Goal: Task Accomplishment & Management: Use online tool/utility

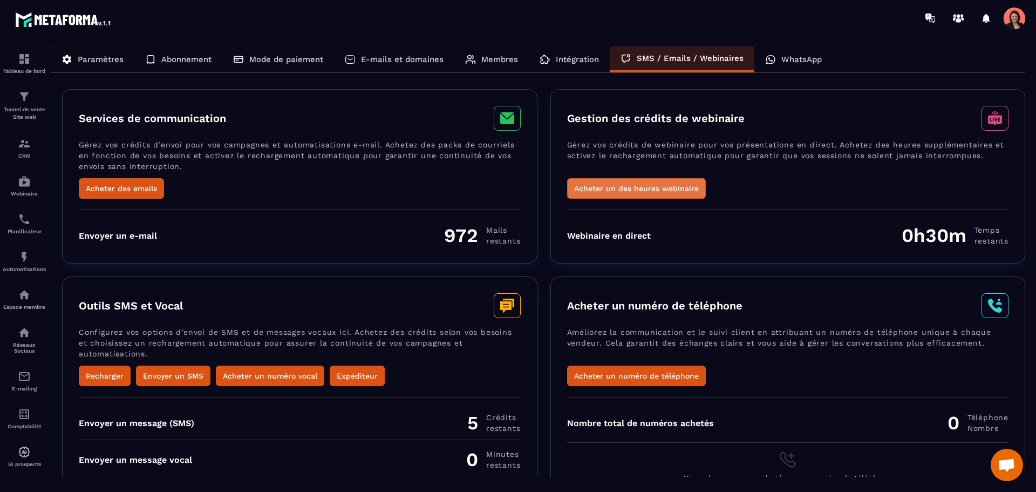
scroll to position [2221, 0]
click at [617, 188] on button "Acheter un des heures webinaire" at bounding box center [636, 188] width 139 height 21
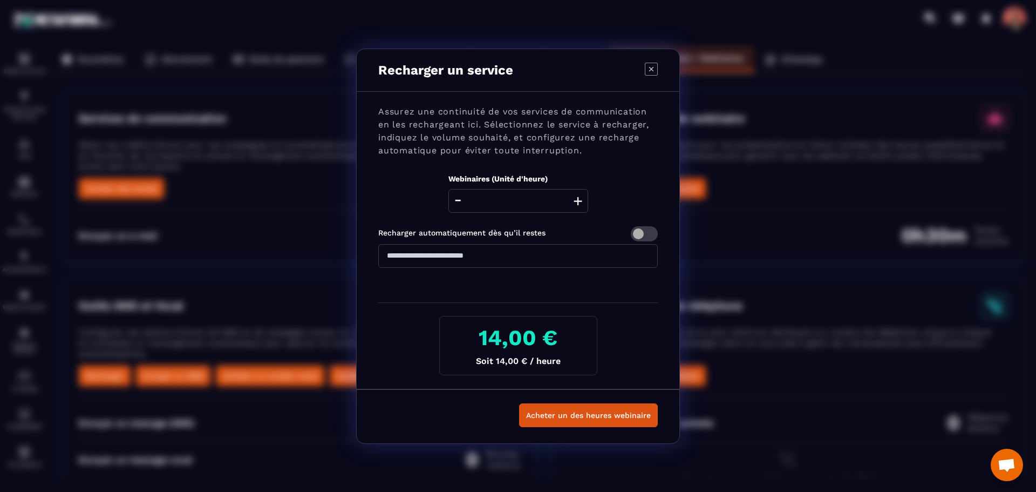
click at [652, 70] on icon "Modal window" at bounding box center [651, 68] width 4 height 4
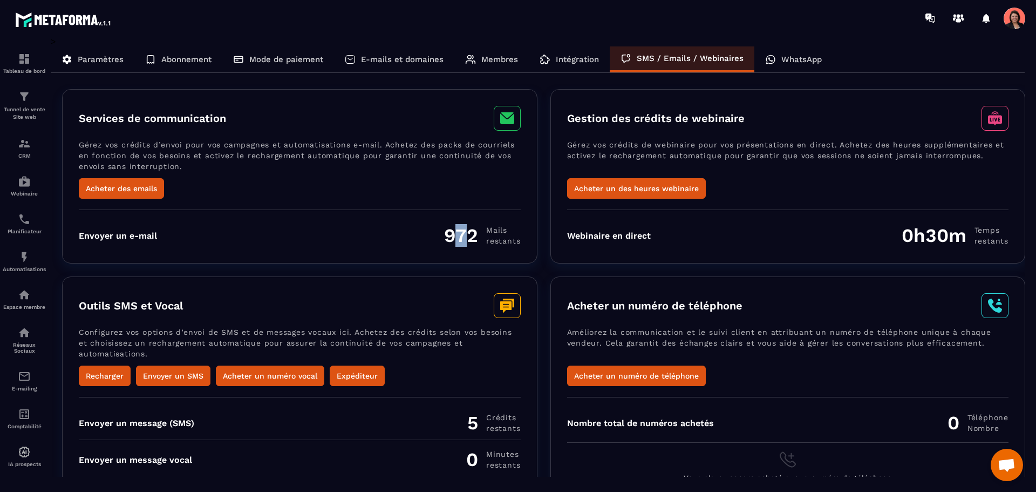
drag, startPoint x: 451, startPoint y: 236, endPoint x: 472, endPoint y: 235, distance: 21.6
click at [472, 235] on div "972 Mails restants" at bounding box center [482, 235] width 76 height 23
drag, startPoint x: 447, startPoint y: 233, endPoint x: 476, endPoint y: 231, distance: 28.7
click at [476, 231] on div "972 Mails restants" at bounding box center [482, 235] width 76 height 23
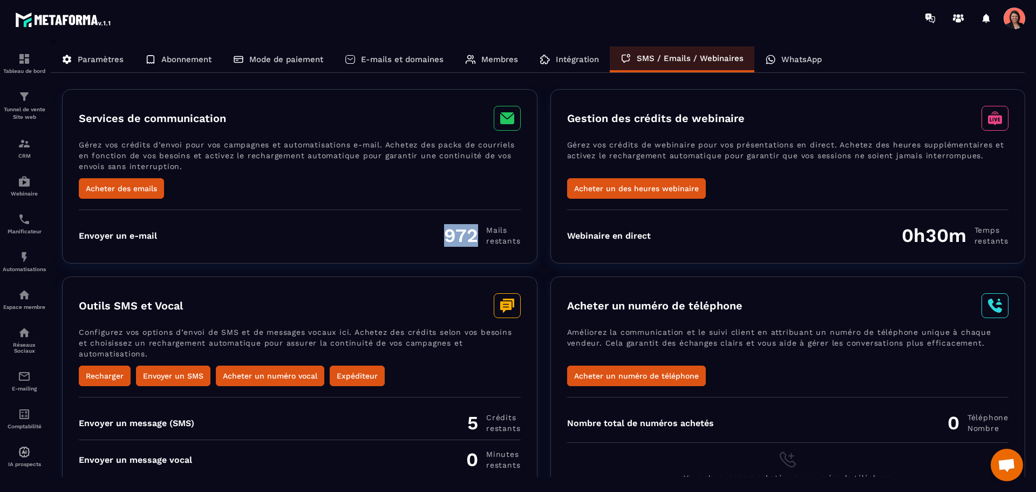
click at [456, 237] on div "972 Mails restants" at bounding box center [482, 235] width 76 height 23
drag, startPoint x: 447, startPoint y: 232, endPoint x: 478, endPoint y: 237, distance: 31.7
click at [478, 237] on div "972 Mails restants" at bounding box center [482, 235] width 76 height 23
click at [462, 234] on div "972 Mails restants" at bounding box center [482, 235] width 76 height 23
drag, startPoint x: 452, startPoint y: 230, endPoint x: 474, endPoint y: 235, distance: 22.0
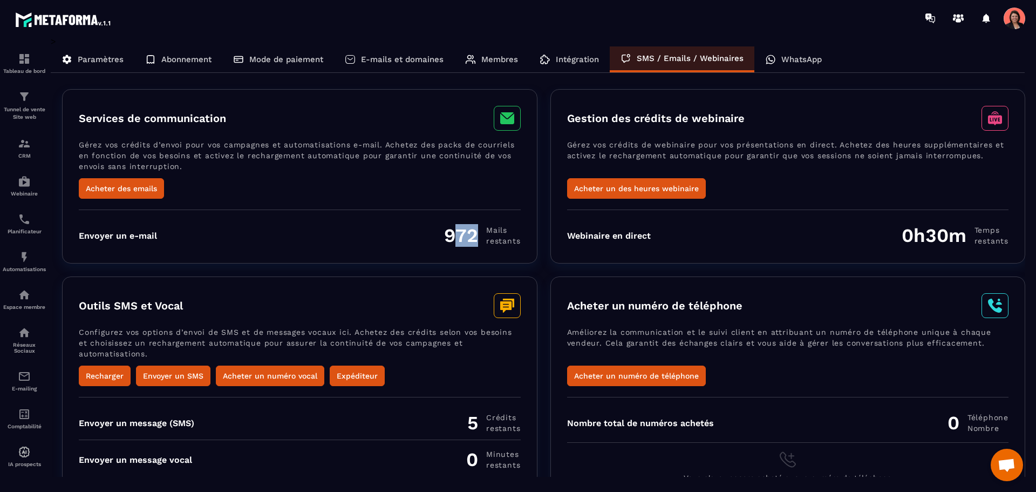
click at [474, 235] on div "972 Mails restants" at bounding box center [482, 235] width 76 height 23
click at [116, 185] on button "Acheter des emails" at bounding box center [121, 188] width 85 height 21
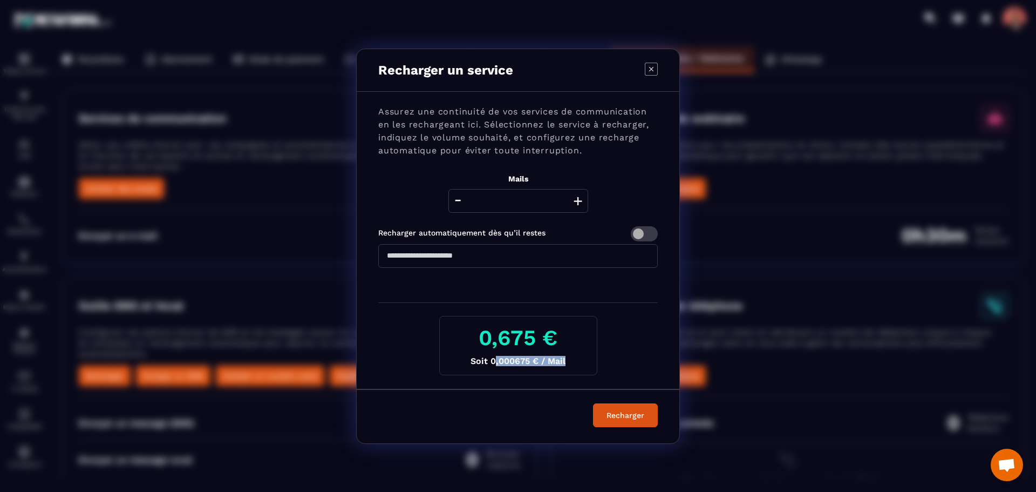
drag, startPoint x: 494, startPoint y: 361, endPoint x: 578, endPoint y: 368, distance: 84.0
click at [578, 368] on div "0,675 € Soit 0,000675 € / Mail" at bounding box center [518, 345] width 158 height 59
click at [505, 364] on p "Soit 0,000675 € / Mail" at bounding box center [519, 361] width 140 height 10
click at [651, 67] on icon "Modal window" at bounding box center [651, 69] width 13 height 13
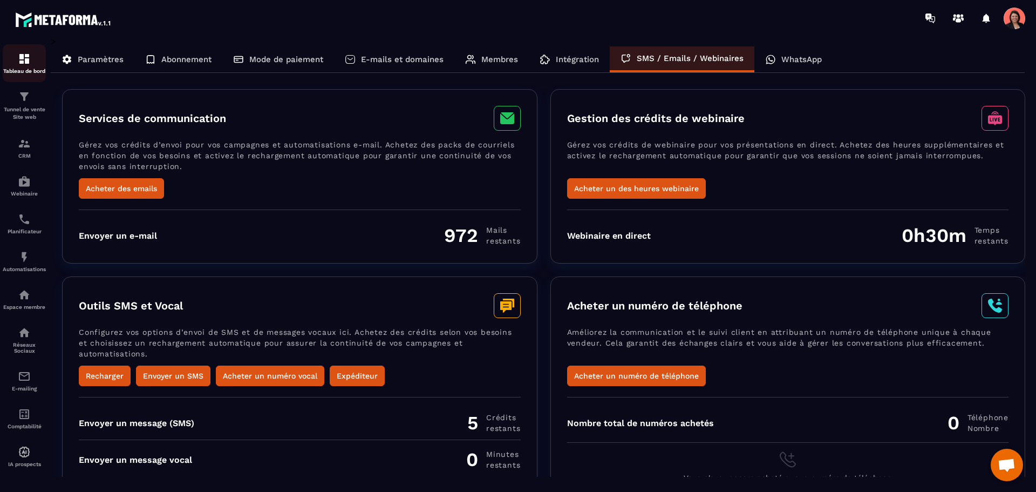
click at [24, 63] on img at bounding box center [24, 58] width 13 height 13
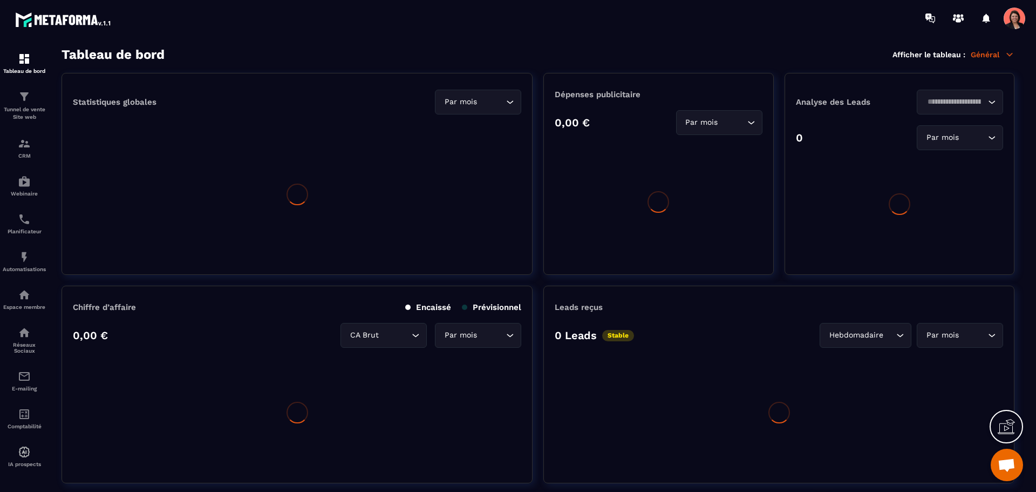
click at [999, 52] on p "Général" at bounding box center [993, 55] width 44 height 10
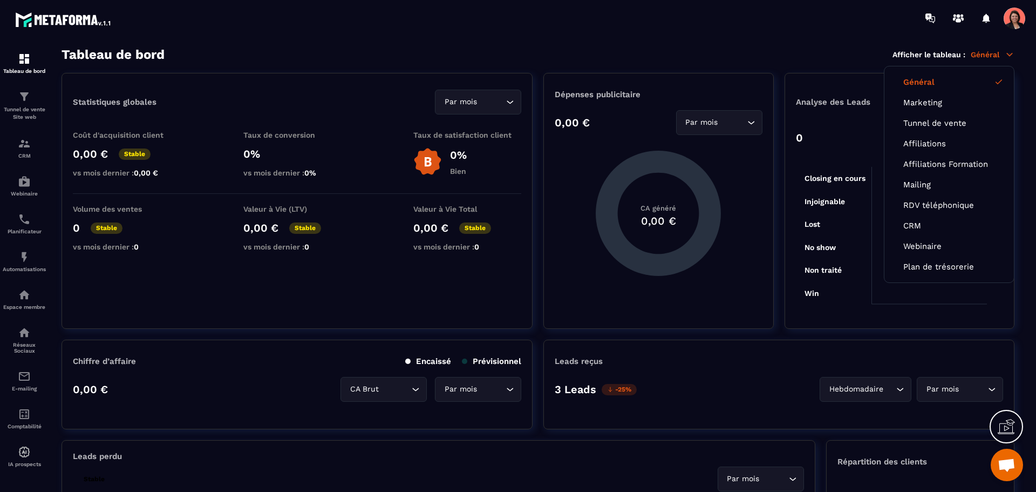
click at [1023, 24] on span at bounding box center [1015, 19] width 22 height 22
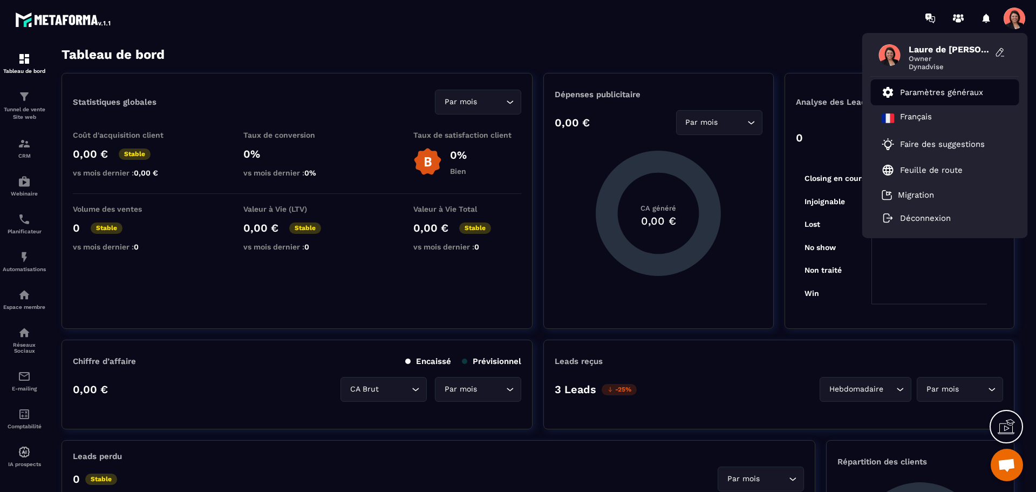
click at [917, 89] on p "Paramètres généraux" at bounding box center [941, 92] width 83 height 10
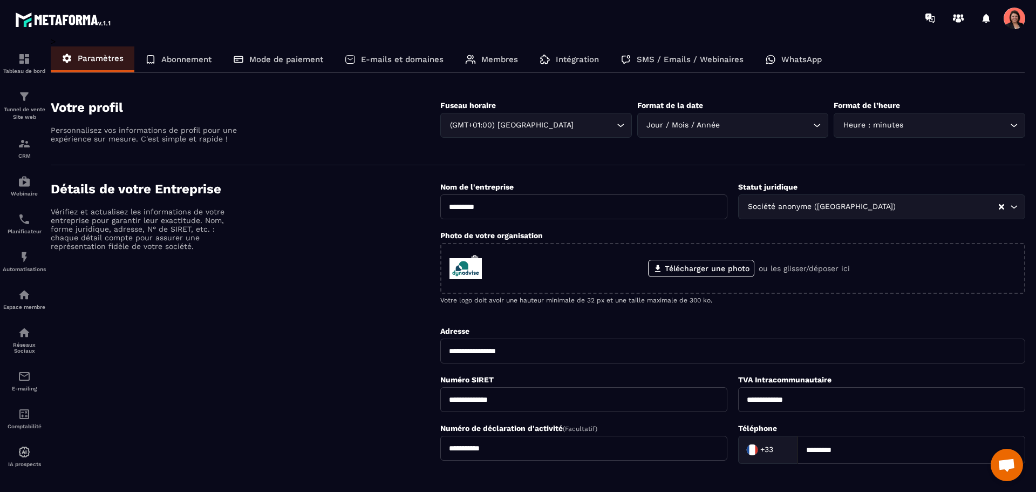
click at [188, 58] on p "Abonnement" at bounding box center [186, 60] width 50 height 10
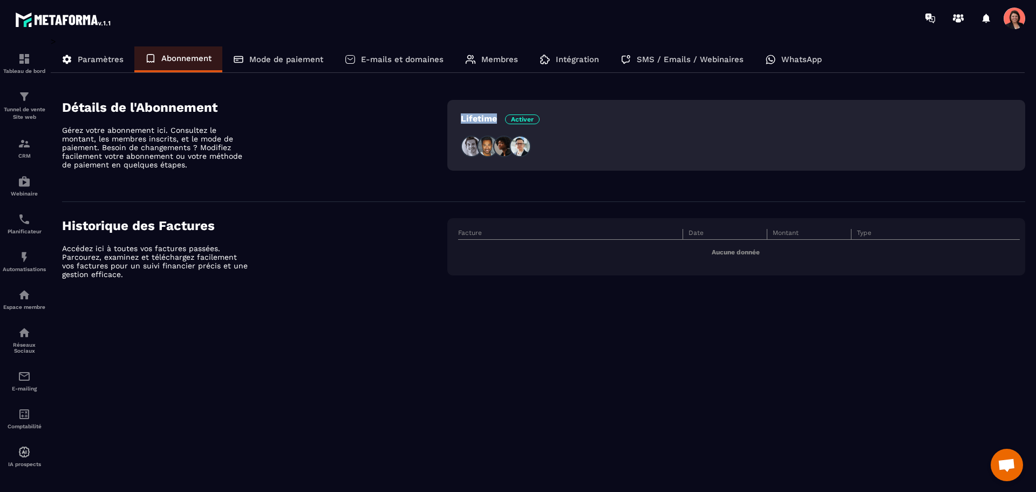
drag, startPoint x: 462, startPoint y: 116, endPoint x: 497, endPoint y: 119, distance: 35.2
click at [497, 119] on p "Lifetime Activer" at bounding box center [500, 118] width 79 height 10
click at [481, 113] on p "Lifetime Activer" at bounding box center [500, 118] width 79 height 10
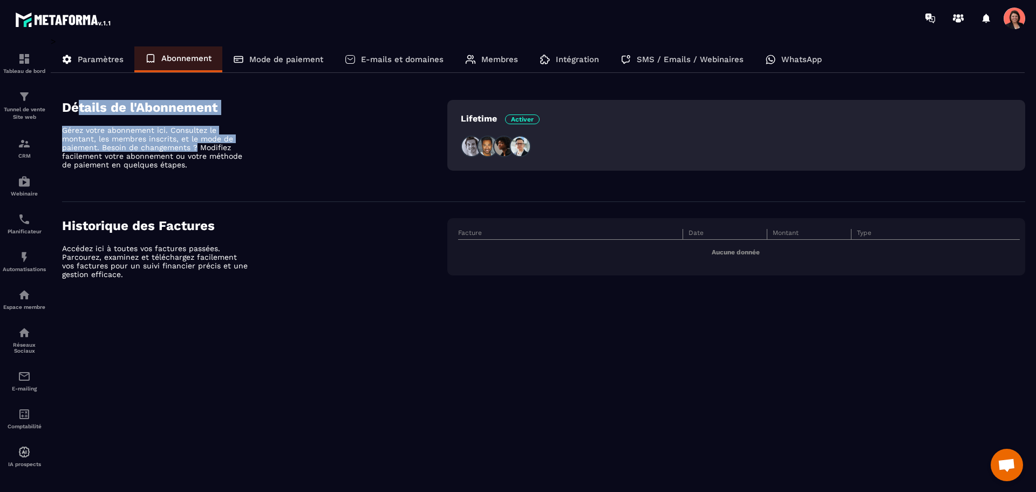
drag, startPoint x: 77, startPoint y: 101, endPoint x: 198, endPoint y: 150, distance: 129.6
click at [198, 150] on div "Détails de l'Abonnement Gérez votre abonnement ici. Consultez le montant, les m…" at bounding box center [254, 142] width 385 height 85
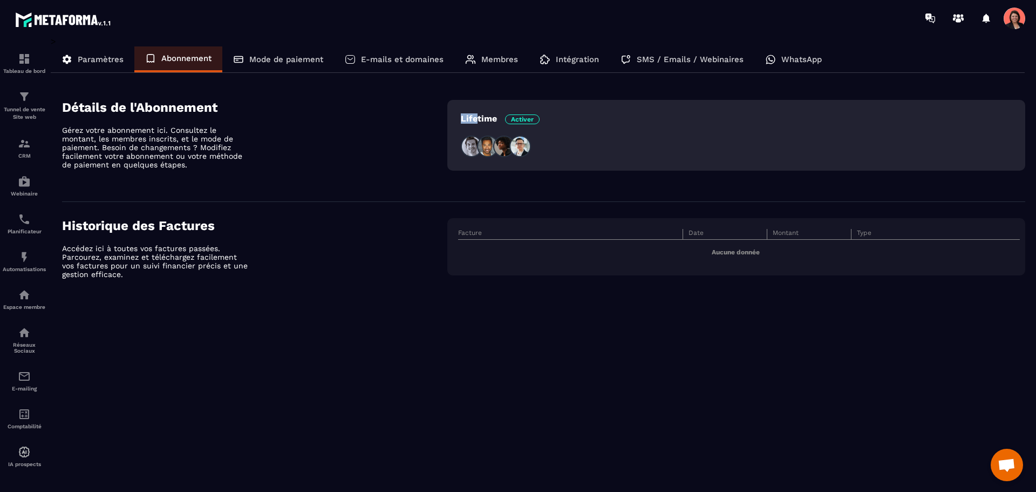
drag, startPoint x: 478, startPoint y: 122, endPoint x: 458, endPoint y: 125, distance: 20.2
click at [458, 125] on div "Lifetime Activer" at bounding box center [736, 135] width 578 height 71
click at [190, 164] on p "Gérez votre abonnement ici. Consultez le montant, les membres inscrits, et le m…" at bounding box center [156, 147] width 189 height 43
click at [19, 332] on img at bounding box center [24, 332] width 13 height 13
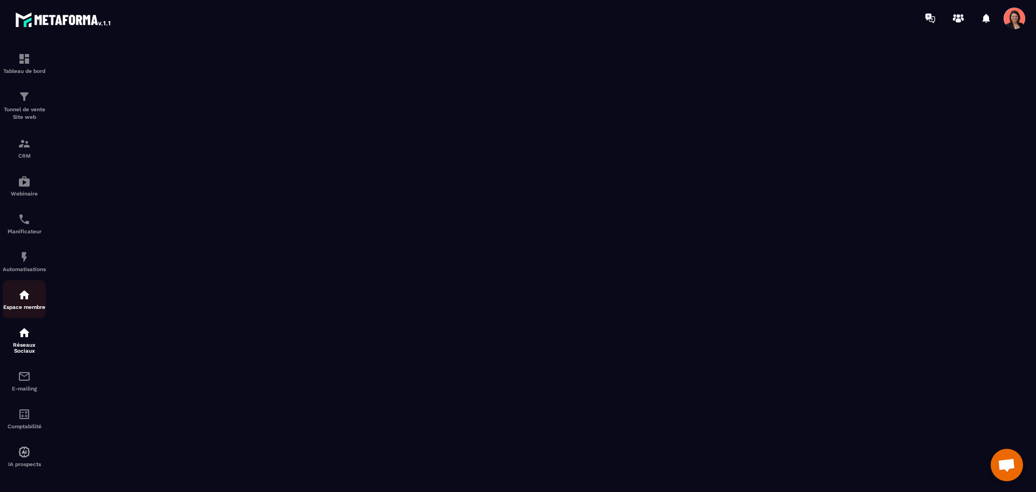
click at [22, 295] on img at bounding box center [24, 294] width 13 height 13
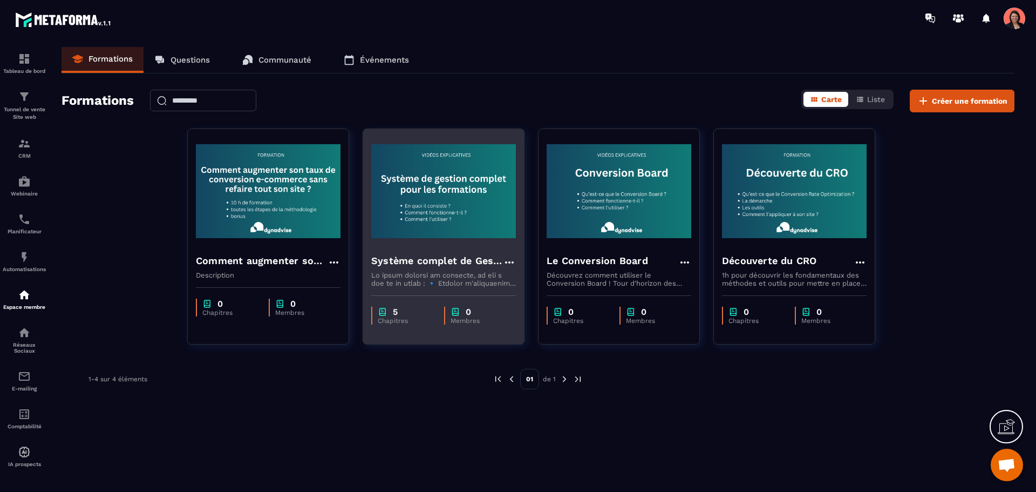
click at [426, 262] on h4 "Système complet de Gestion des formations à la norme Qualiopi" at bounding box center [437, 260] width 132 height 15
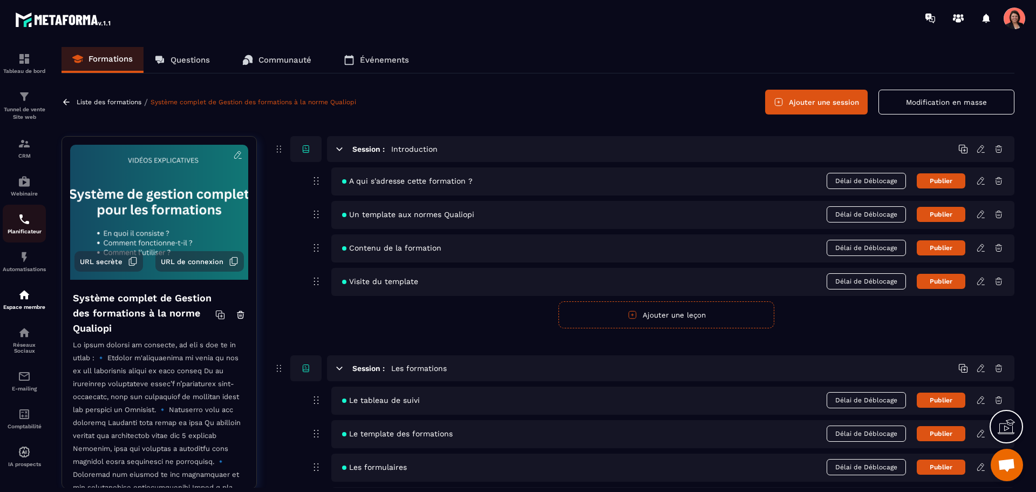
click at [22, 218] on img at bounding box center [24, 219] width 13 height 13
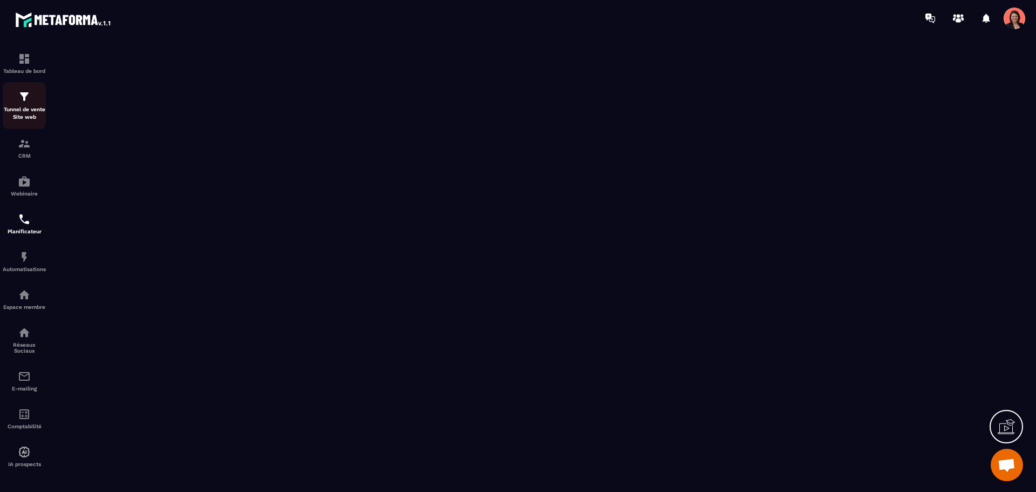
click at [23, 103] on img at bounding box center [24, 96] width 13 height 13
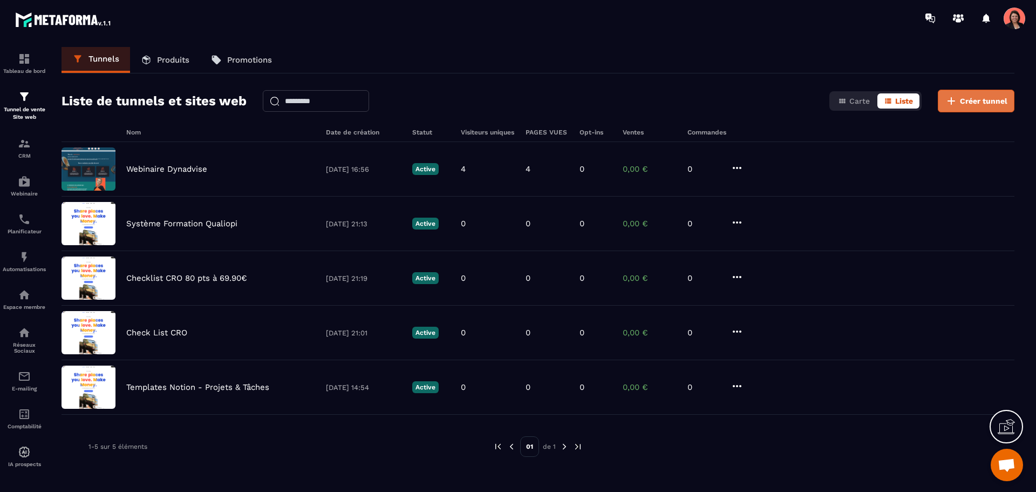
click at [982, 96] on span "Créer tunnel" at bounding box center [983, 101] width 47 height 11
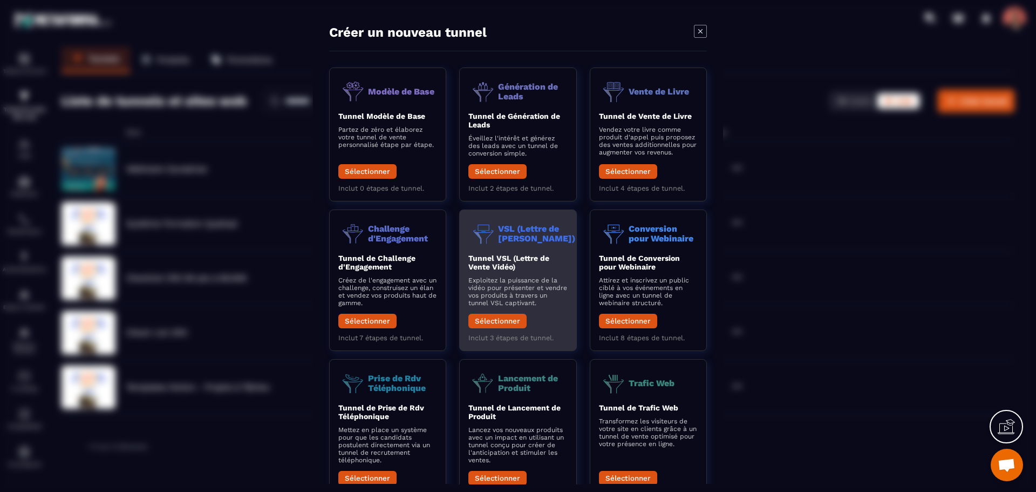
scroll to position [47, 0]
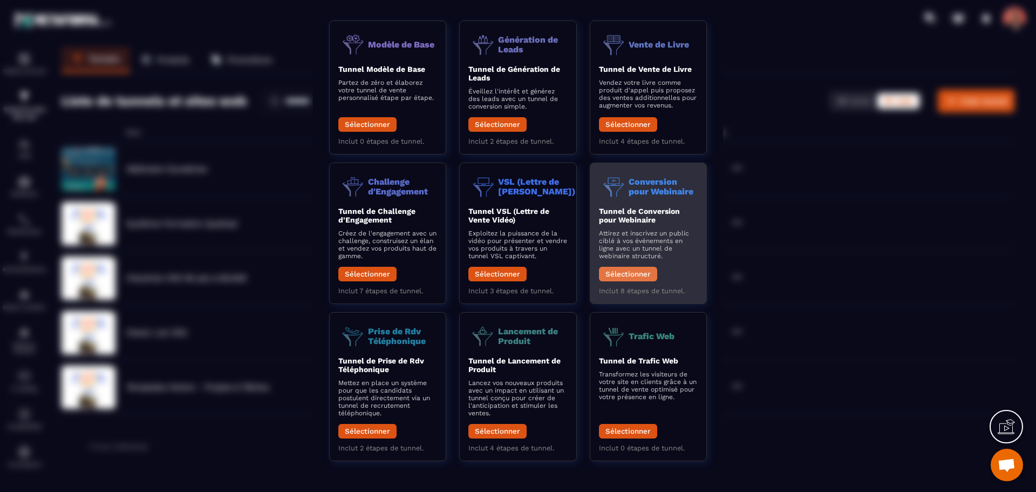
click at [622, 274] on button "Sélectionner" at bounding box center [628, 274] width 58 height 15
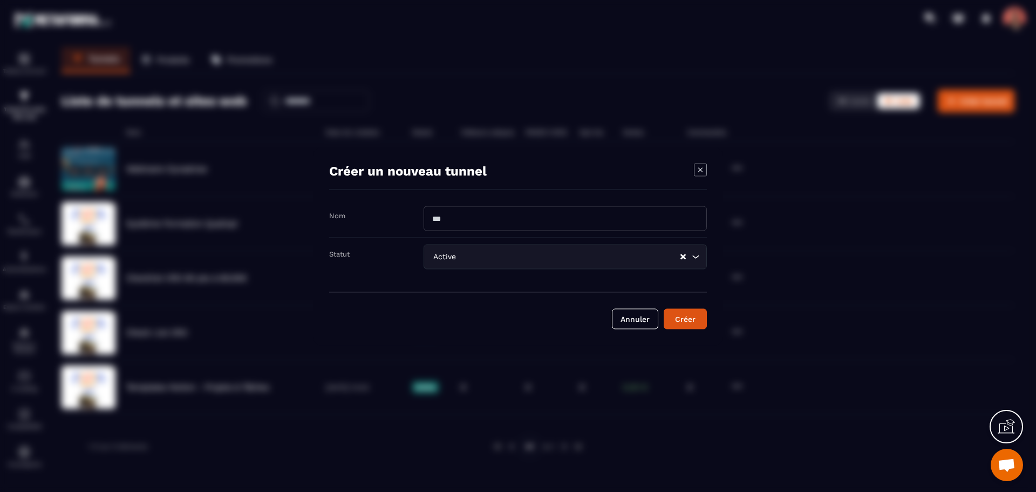
click at [446, 228] on input "Modal window" at bounding box center [565, 218] width 283 height 25
type input "****"
click at [583, 182] on div "Créer un nouveau tunnel" at bounding box center [518, 176] width 378 height 26
click at [697, 317] on div "Créer" at bounding box center [685, 318] width 29 height 11
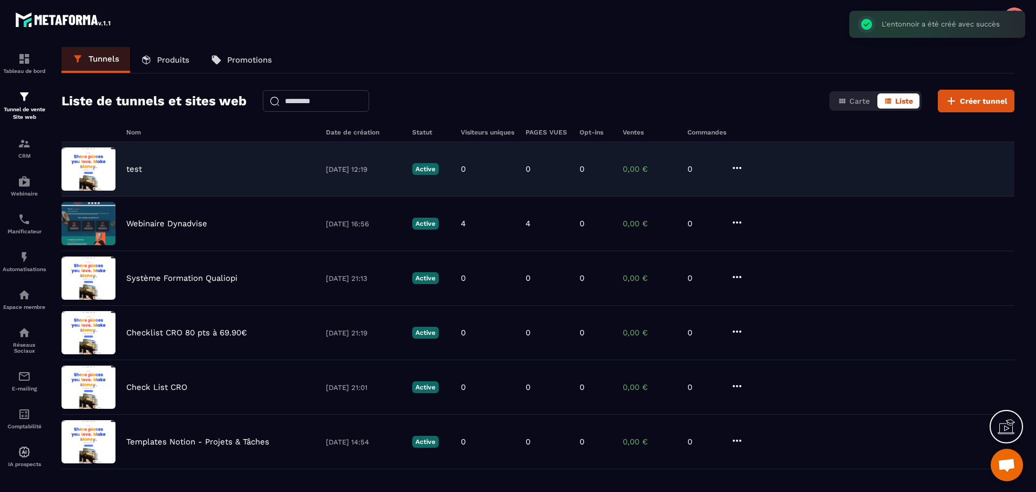
click at [136, 170] on p "test" at bounding box center [134, 169] width 16 height 10
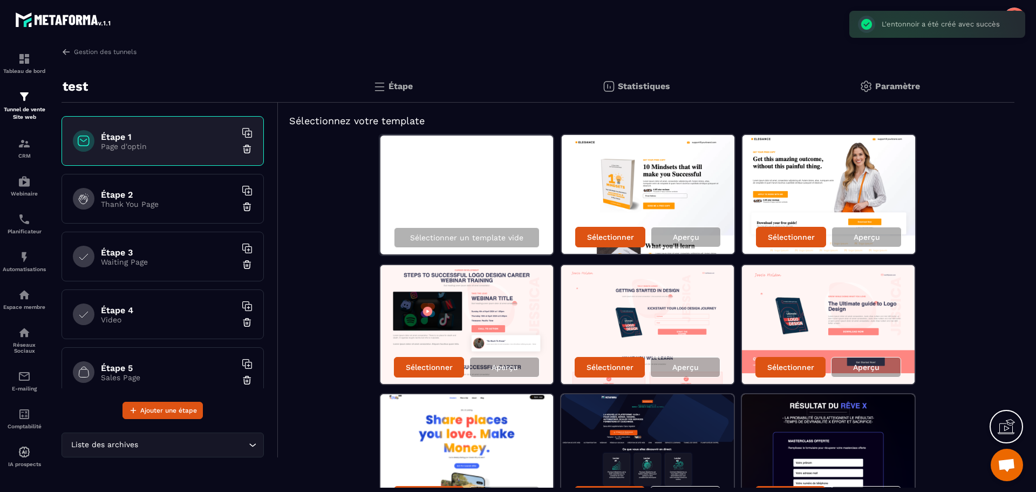
click at [147, 200] on p "Thank You Page" at bounding box center [168, 204] width 135 height 9
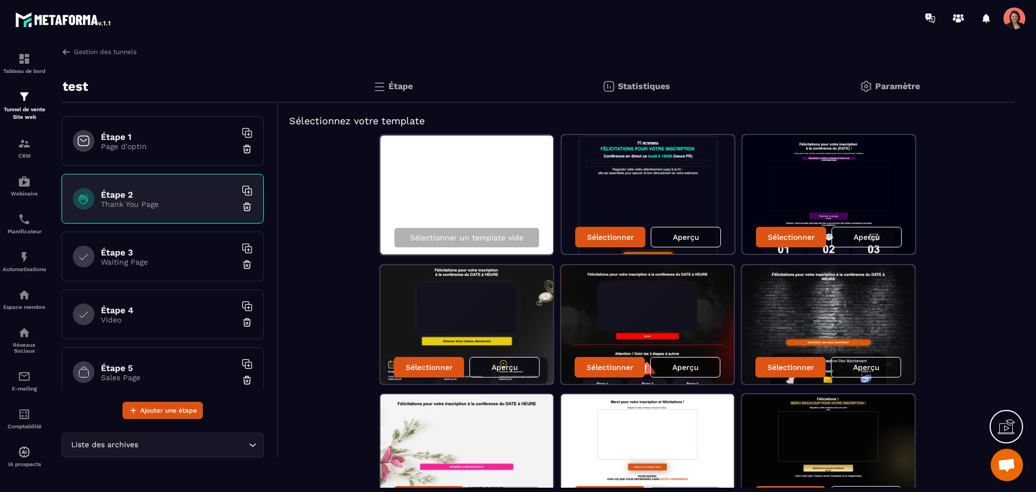
click at [146, 273] on div "Étape 3 Waiting Page" at bounding box center [163, 257] width 202 height 50
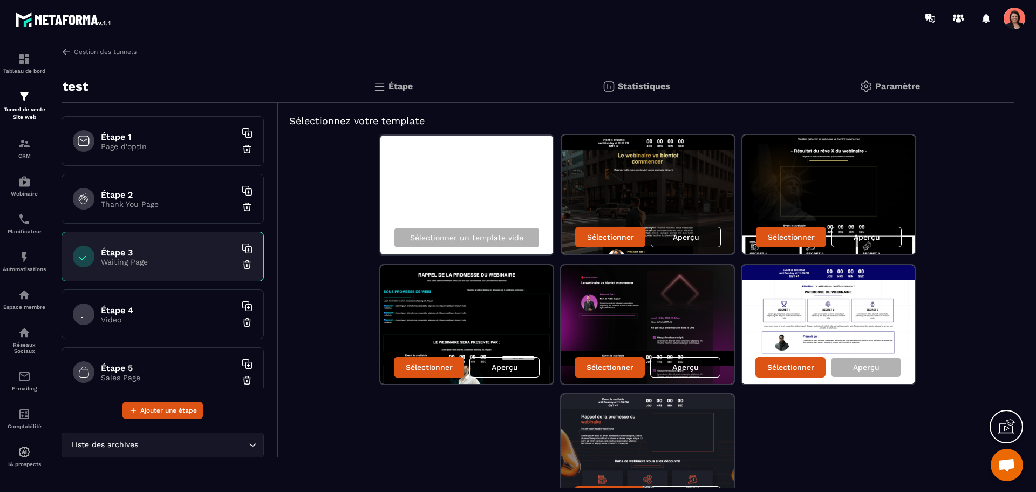
click at [160, 203] on p "Thank You Page" at bounding box center [168, 204] width 135 height 9
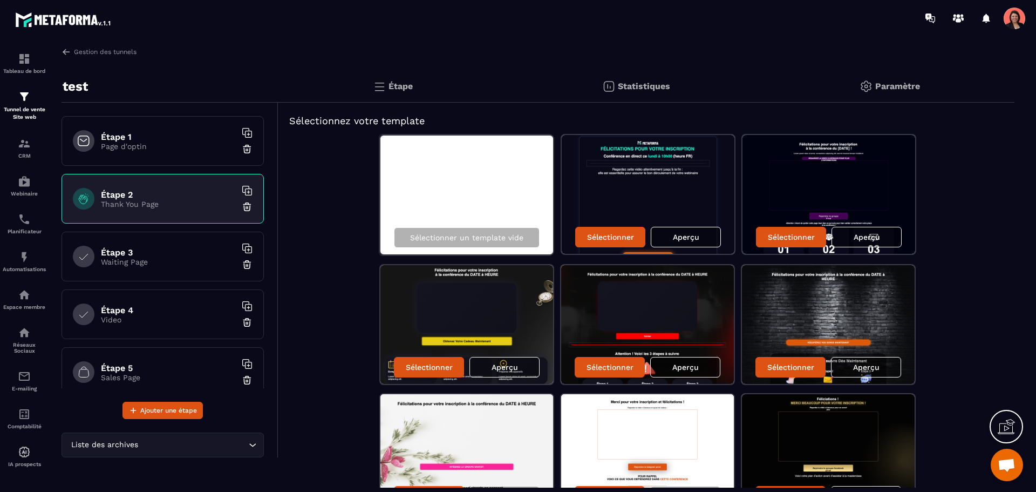
click at [163, 251] on h6 "Étape 3" at bounding box center [168, 252] width 135 height 10
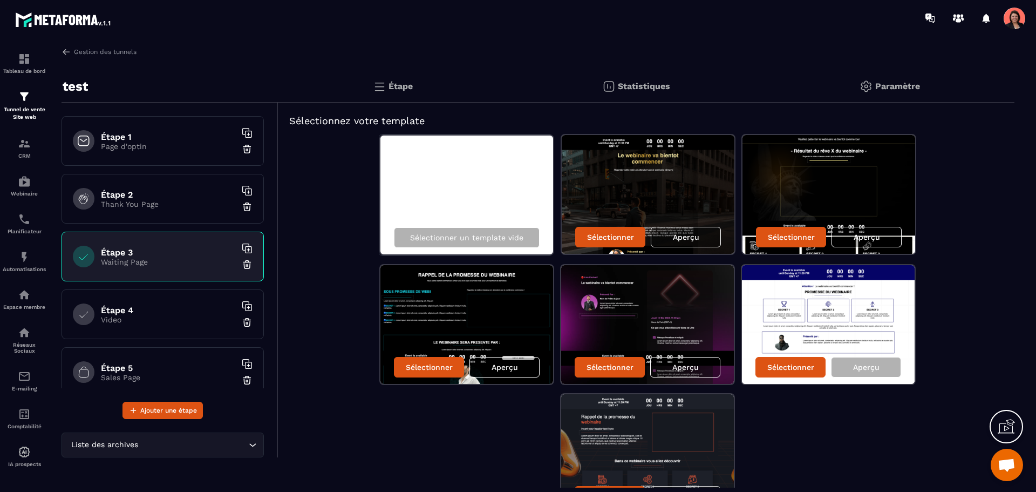
click at [151, 310] on h6 "Étape 4" at bounding box center [168, 310] width 135 height 10
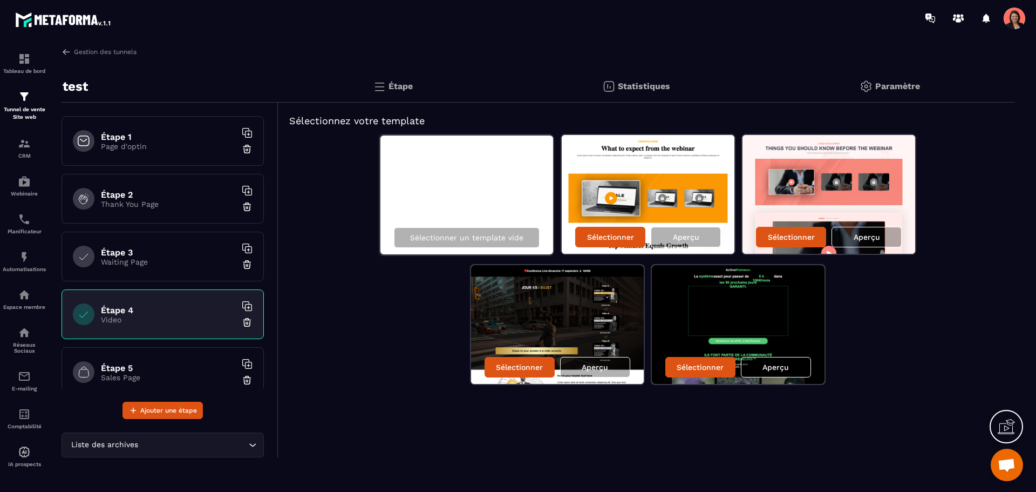
scroll to position [190, 0]
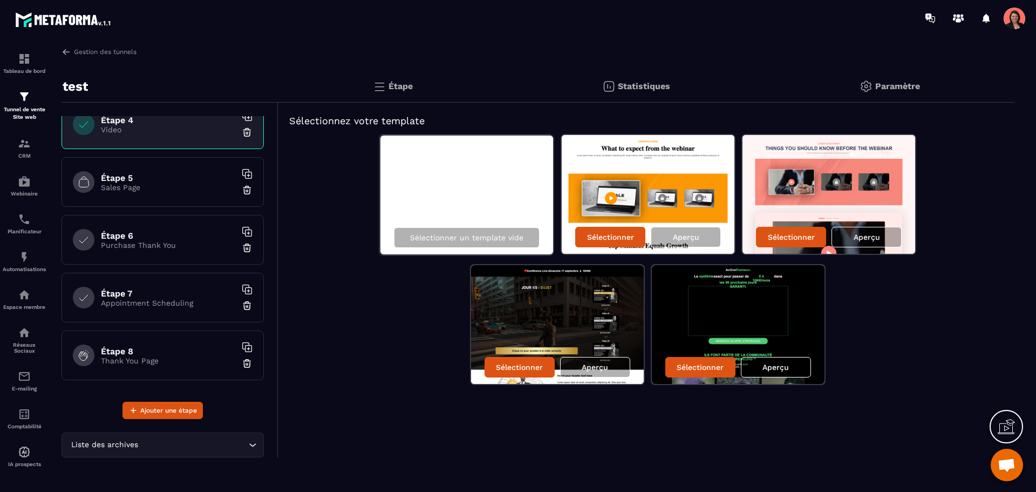
click at [141, 345] on div "Étape 8 Thank You Page" at bounding box center [163, 355] width 202 height 50
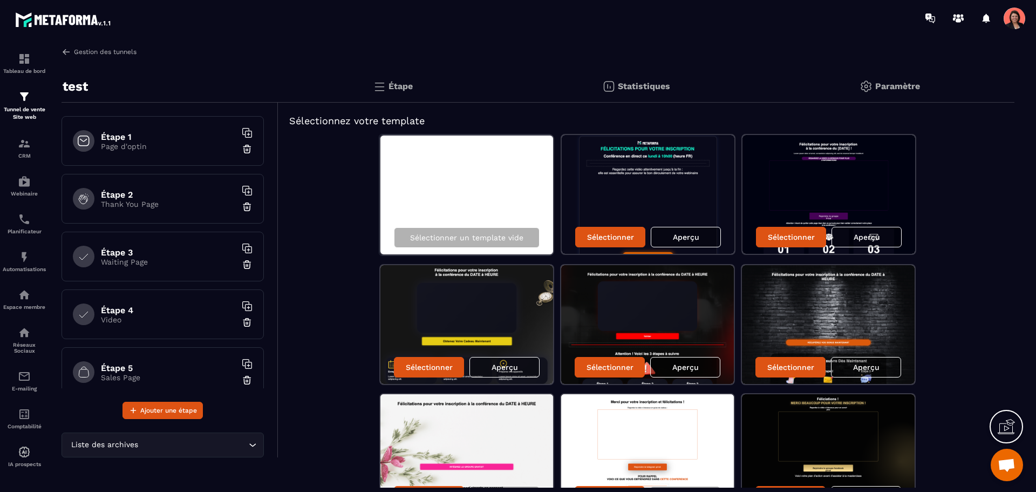
click at [80, 51] on link "Gestion des tunnels" at bounding box center [99, 52] width 75 height 10
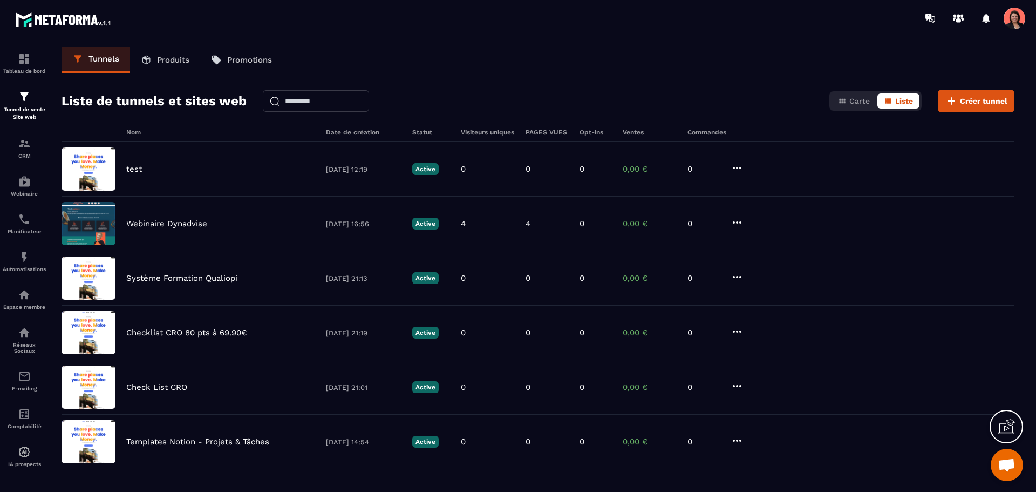
click at [174, 56] on p "Produits" at bounding box center [173, 60] width 32 height 10
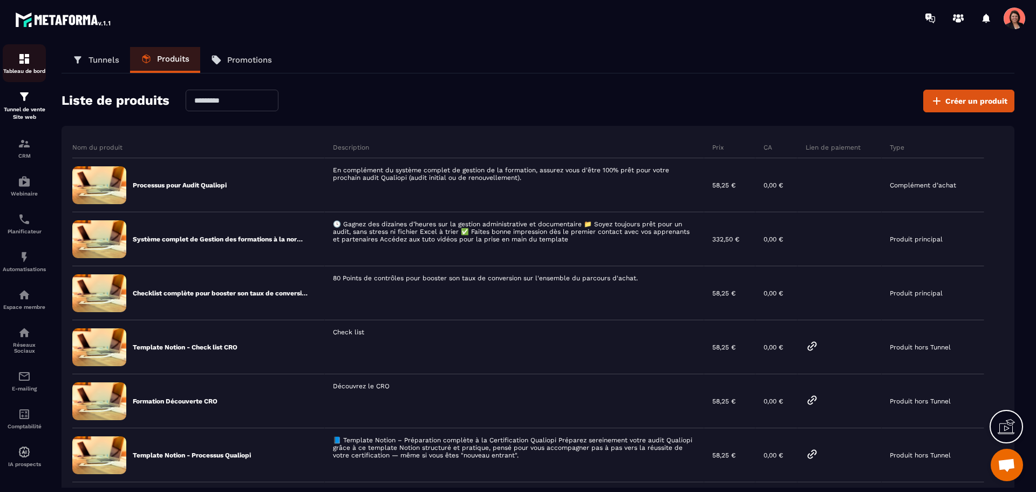
click at [22, 58] on img at bounding box center [24, 58] width 13 height 13
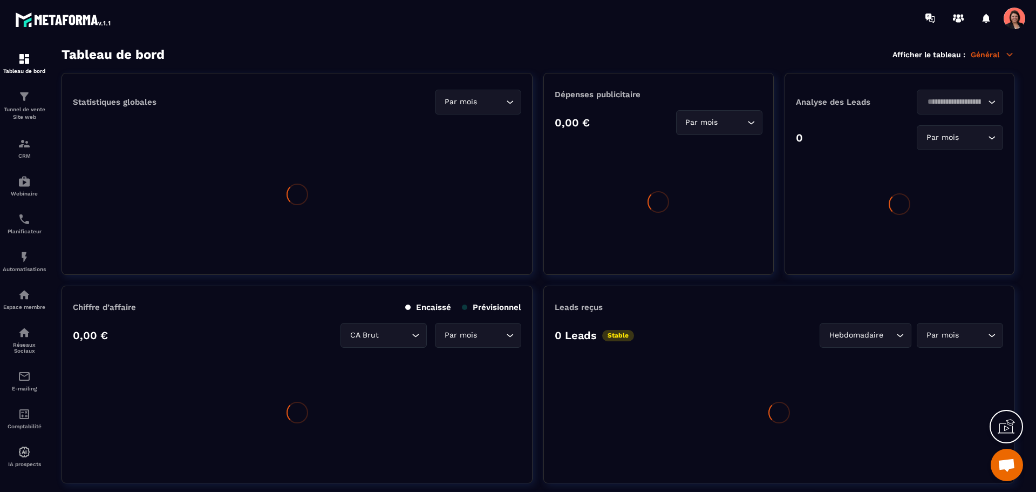
click at [979, 55] on p "Général" at bounding box center [993, 55] width 44 height 10
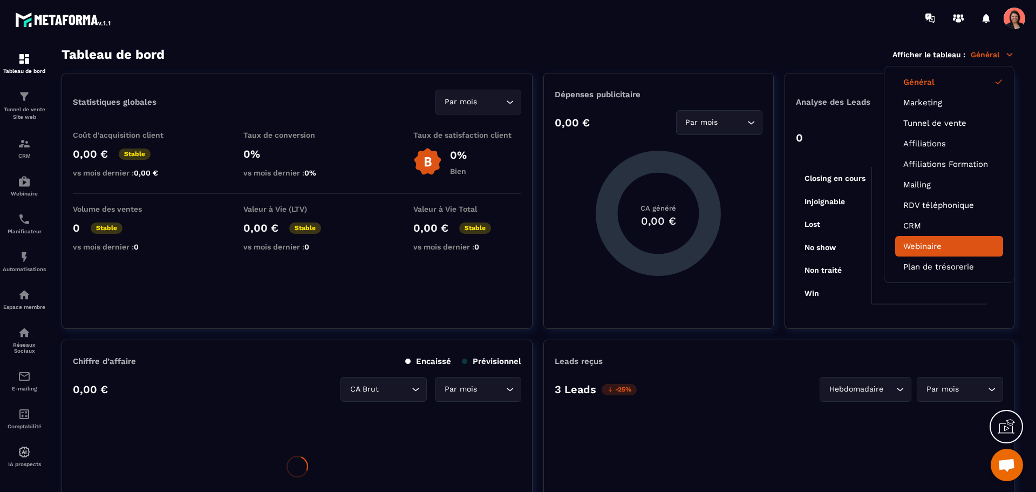
click at [925, 245] on link "Webinaire" at bounding box center [950, 246] width 92 height 10
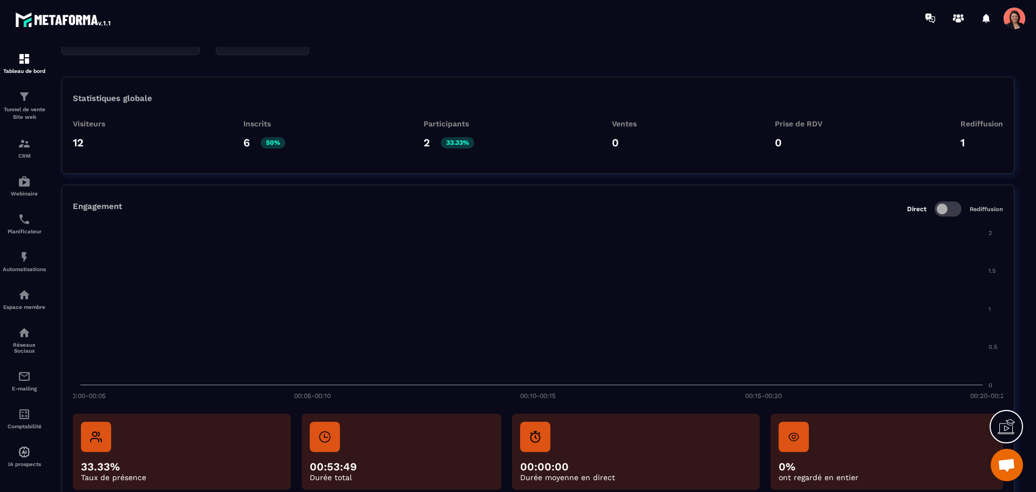
scroll to position [79, 0]
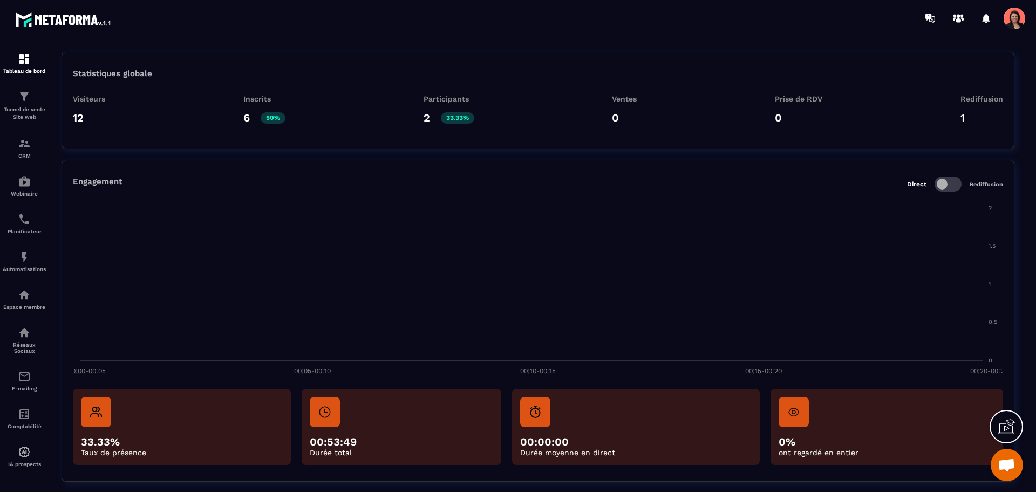
click at [948, 182] on span at bounding box center [948, 184] width 27 height 15
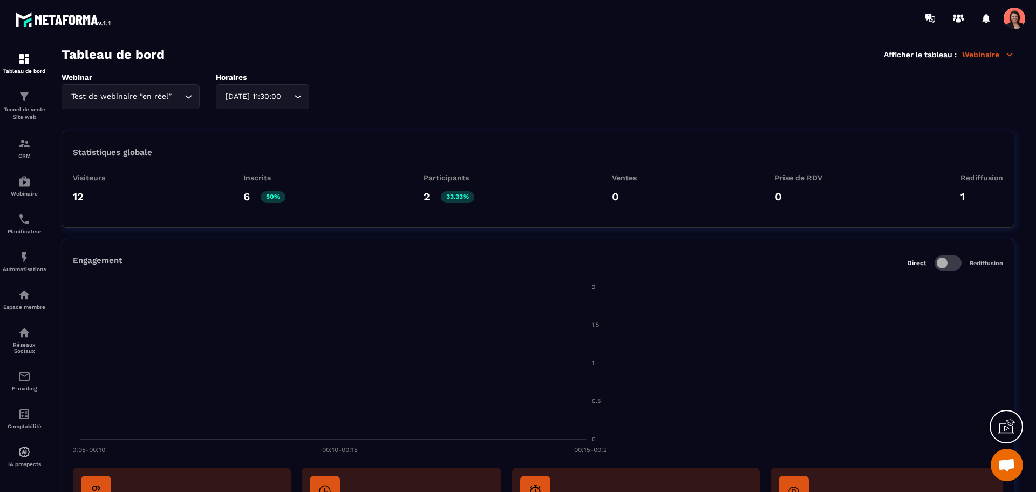
scroll to position [1496, 0]
click at [27, 168] on link "Webinaire" at bounding box center [24, 186] width 43 height 38
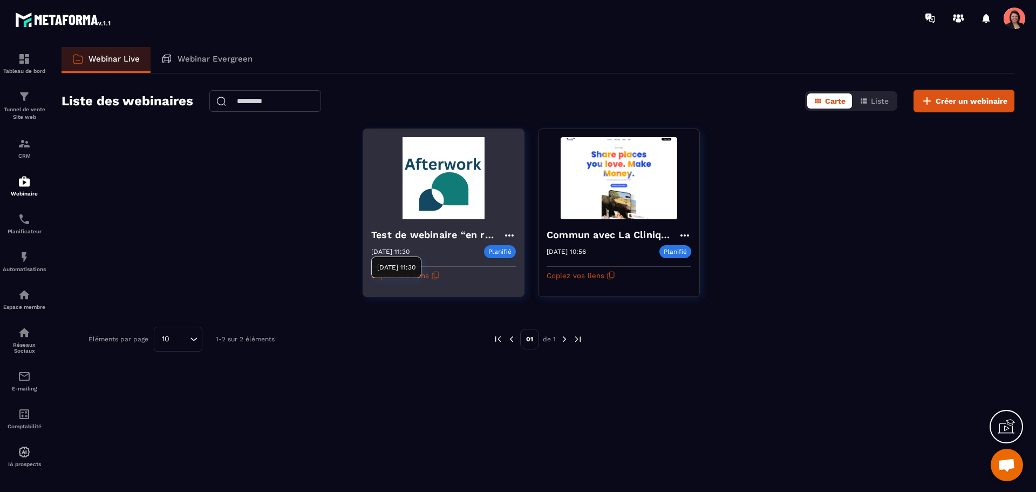
click at [501, 252] on p "Planifié" at bounding box center [500, 251] width 32 height 13
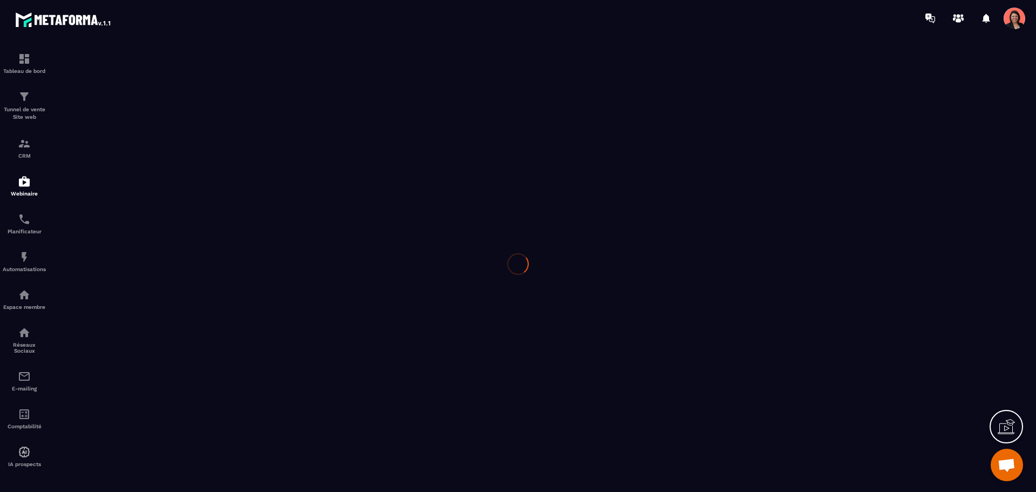
type input "**********"
type textarea "**********"
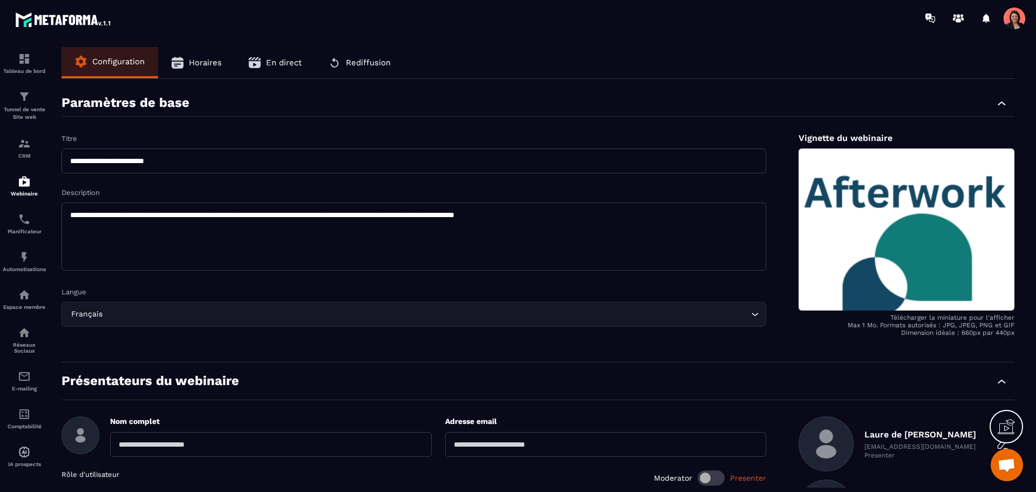
click at [368, 68] on button "Rediffusion" at bounding box center [359, 62] width 89 height 31
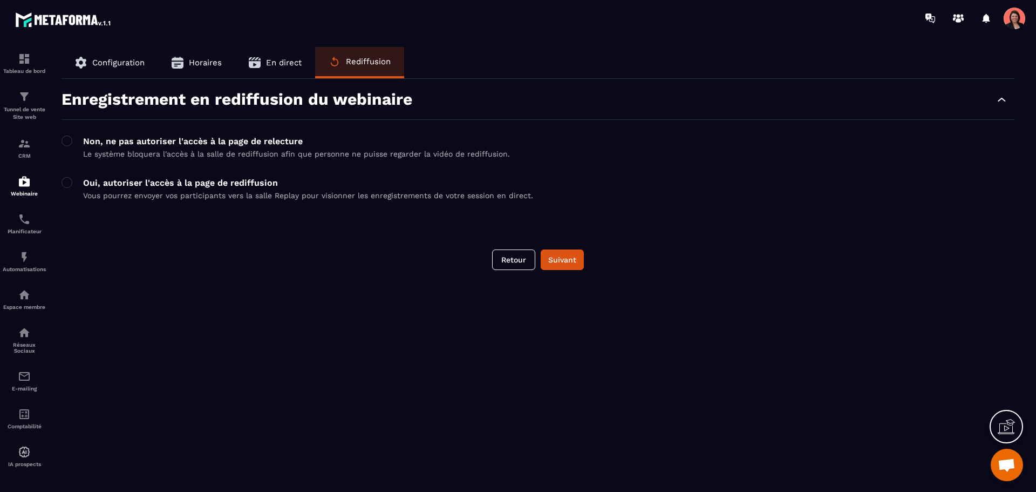
click at [177, 192] on p "Vous pourrez envoyer vos participants vers la salle Replay pour visionner les e…" at bounding box center [308, 195] width 450 height 9
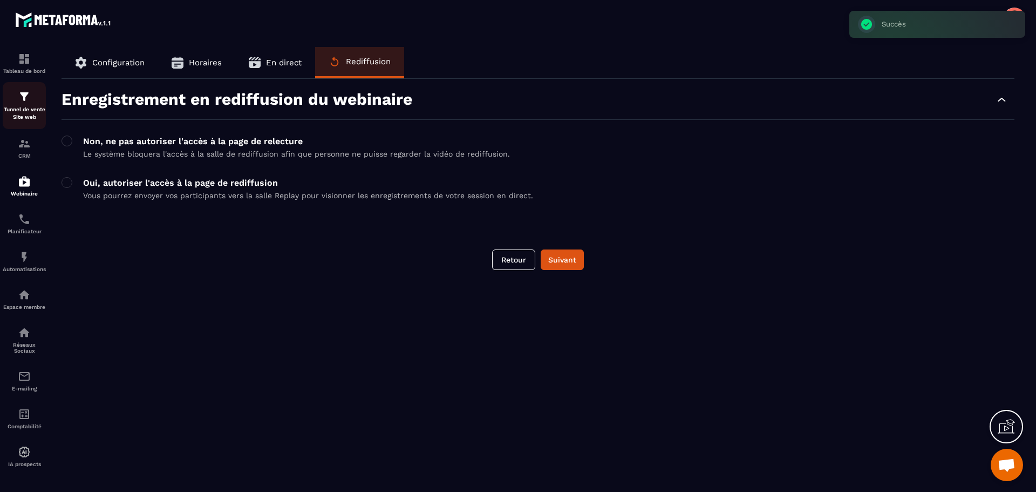
click at [26, 96] on img at bounding box center [24, 96] width 13 height 13
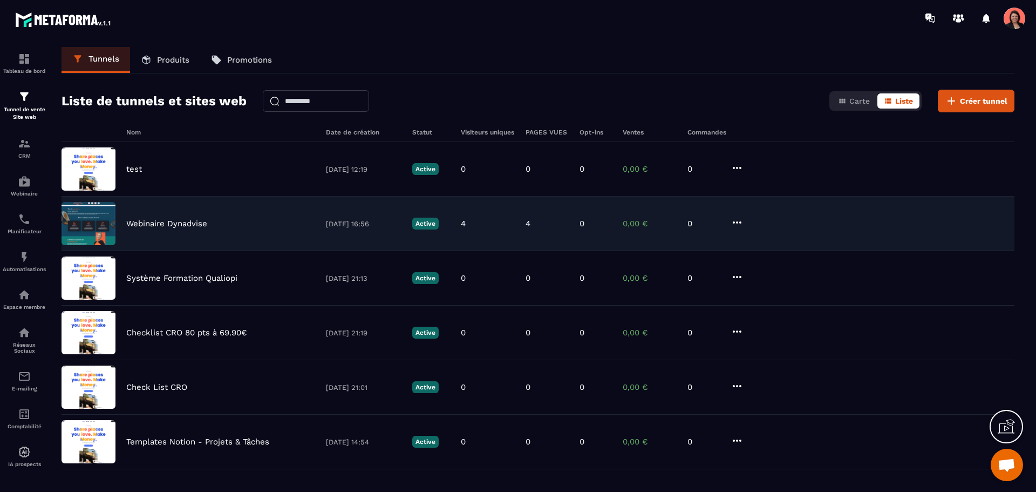
click at [177, 223] on p "Webinaire Dynadvise" at bounding box center [166, 224] width 81 height 10
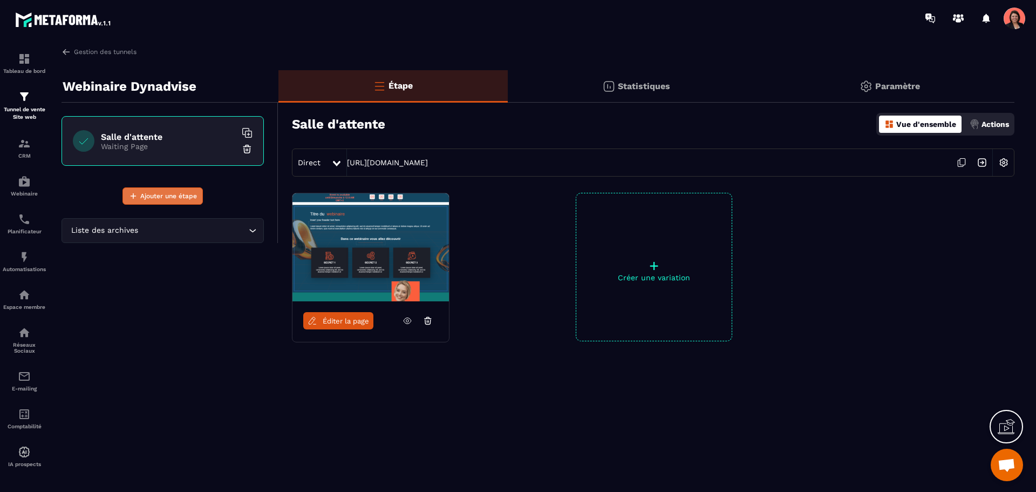
click at [172, 192] on span "Ajouter une étape" at bounding box center [168, 196] width 57 height 11
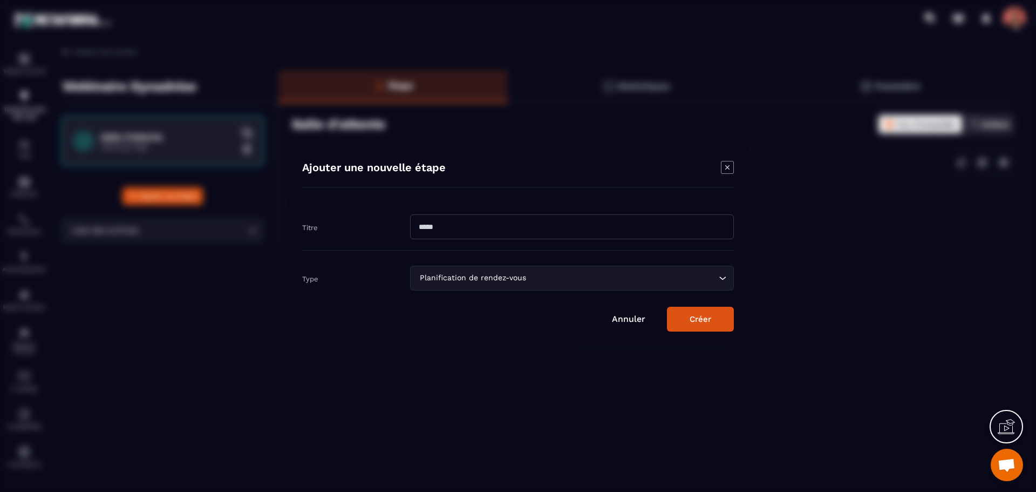
click at [490, 229] on input "Modal window" at bounding box center [572, 226] width 324 height 25
type input "**********"
click at [474, 283] on div "Planification de rendez-vous" at bounding box center [566, 278] width 301 height 12
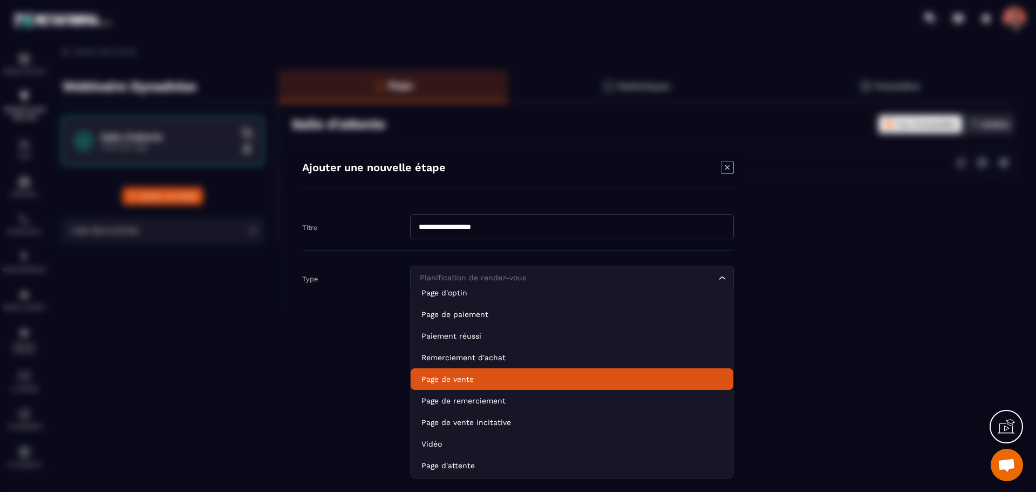
scroll to position [76, 0]
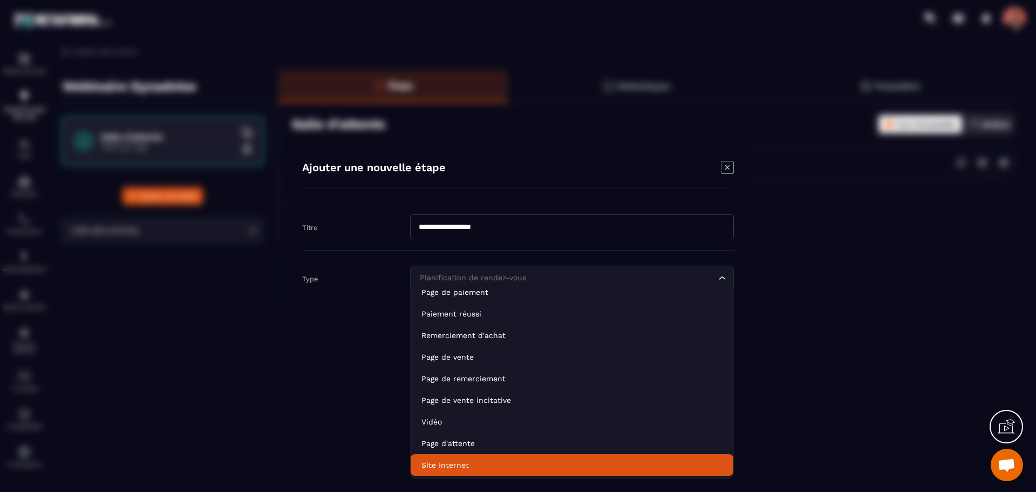
click at [302, 415] on div "Modal window" at bounding box center [518, 246] width 1036 height 492
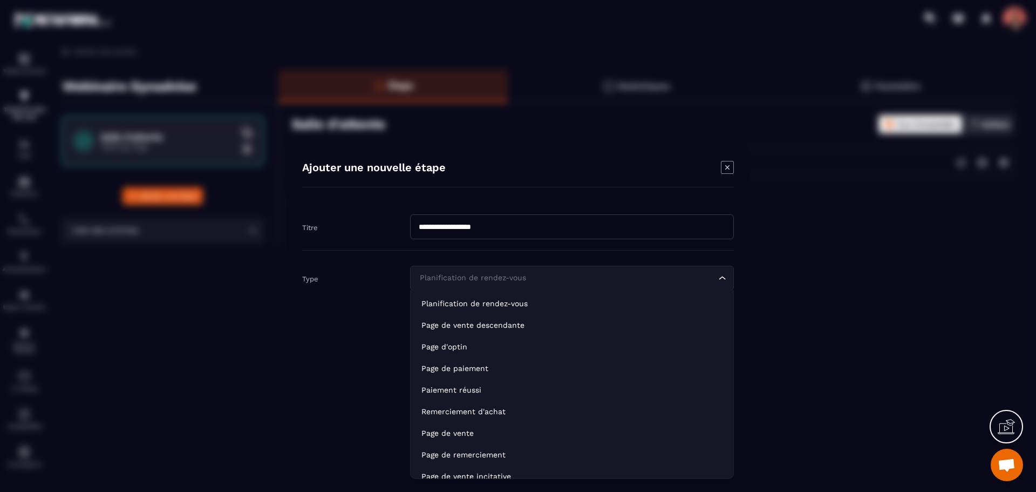
click at [510, 277] on div "Planification de rendez-vous" at bounding box center [566, 278] width 301 height 12
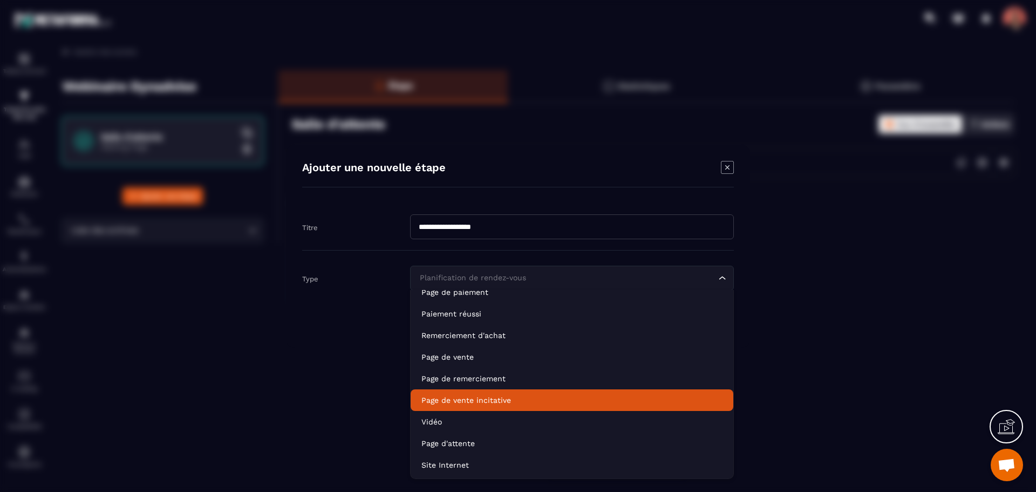
click at [303, 372] on div "Modal window" at bounding box center [518, 246] width 1036 height 492
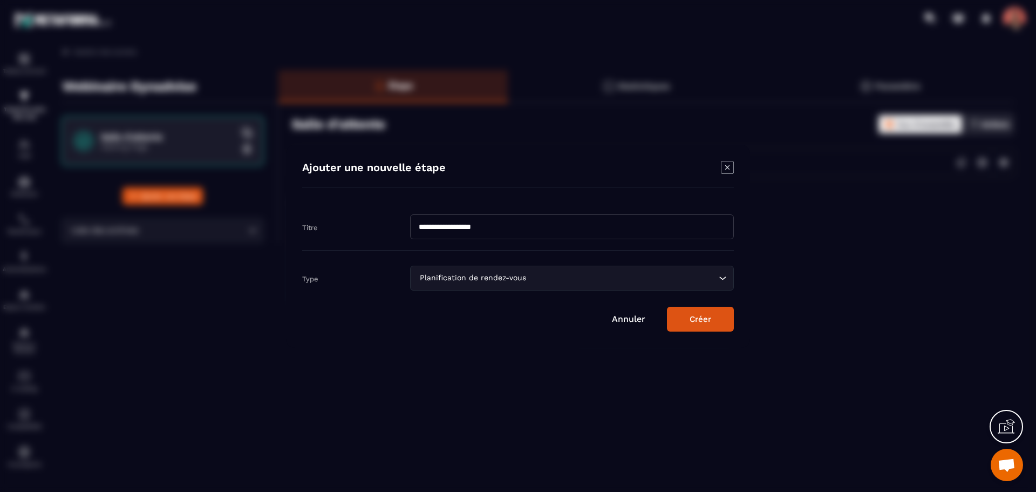
click at [627, 322] on link "Annuler" at bounding box center [628, 319] width 33 height 10
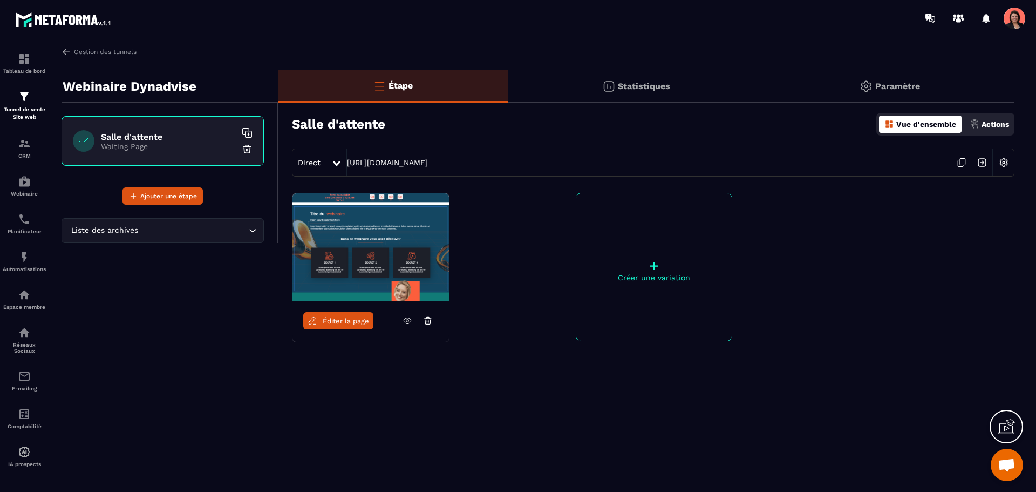
click at [654, 83] on p "Statistiques" at bounding box center [644, 86] width 52 height 10
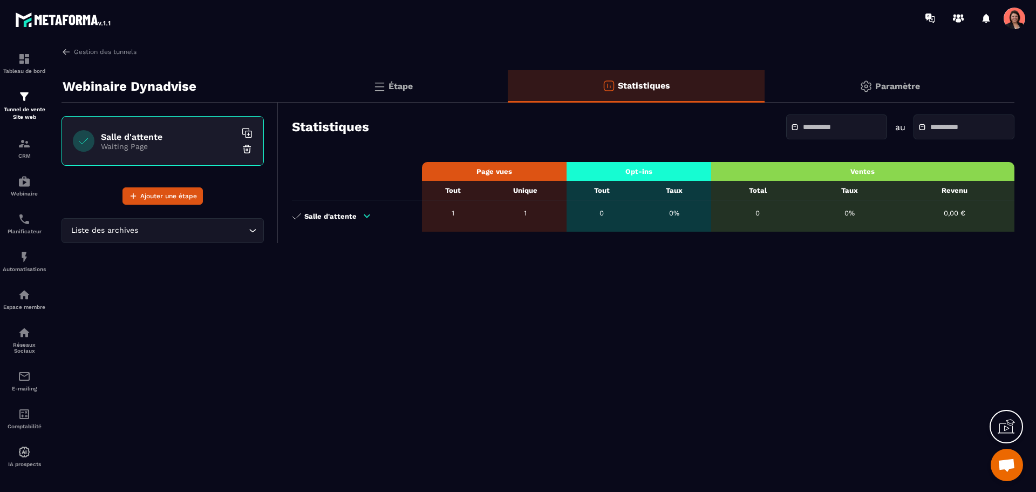
click at [400, 86] on p "Étape" at bounding box center [401, 86] width 24 height 10
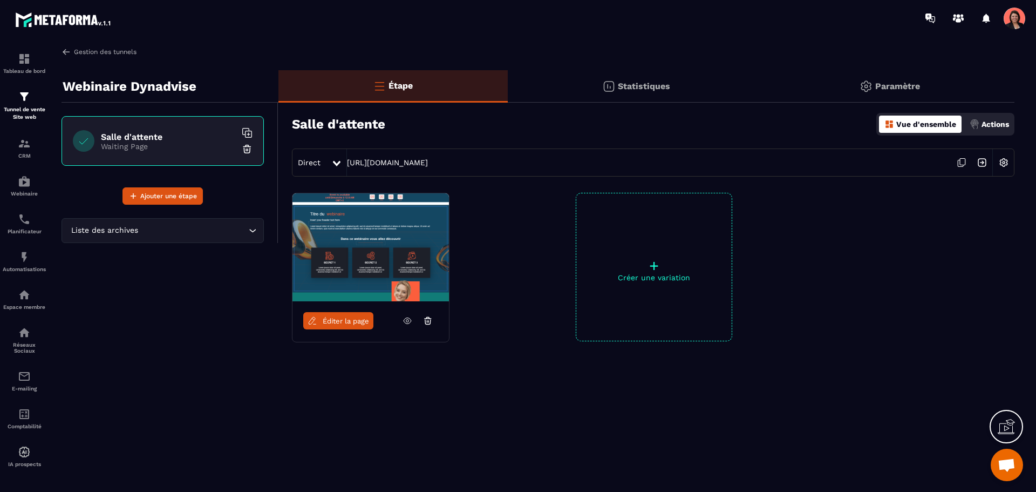
click at [71, 50] on img at bounding box center [67, 52] width 10 height 10
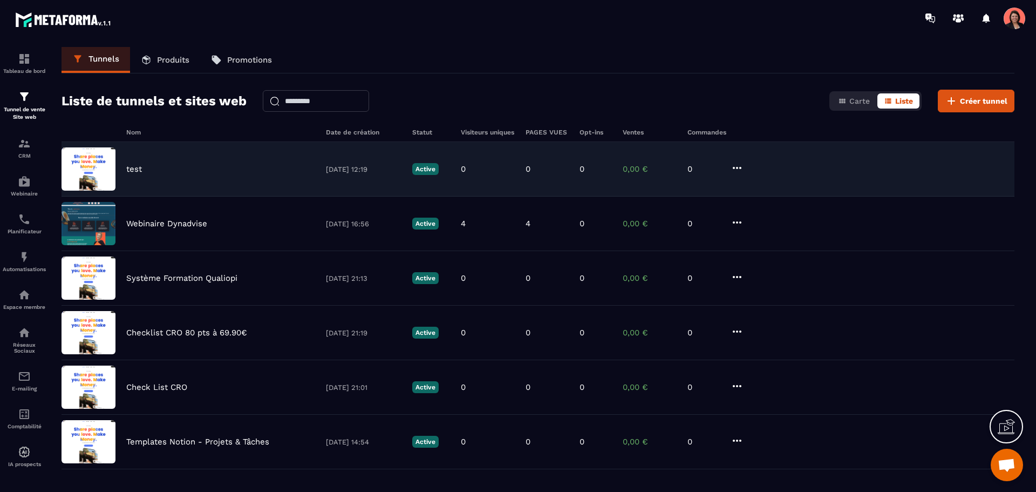
click at [741, 173] on icon at bounding box center [737, 167] width 13 height 13
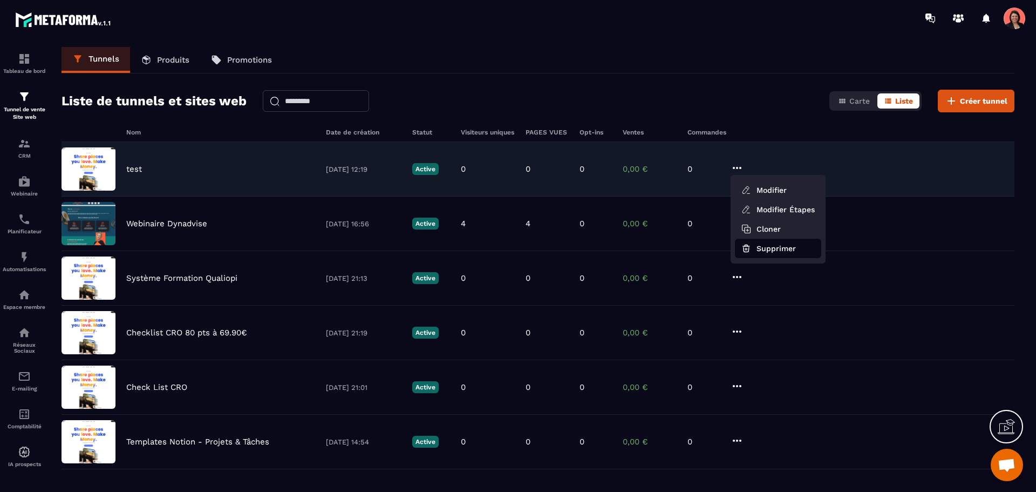
click at [786, 249] on button "Supprimer" at bounding box center [778, 248] width 86 height 19
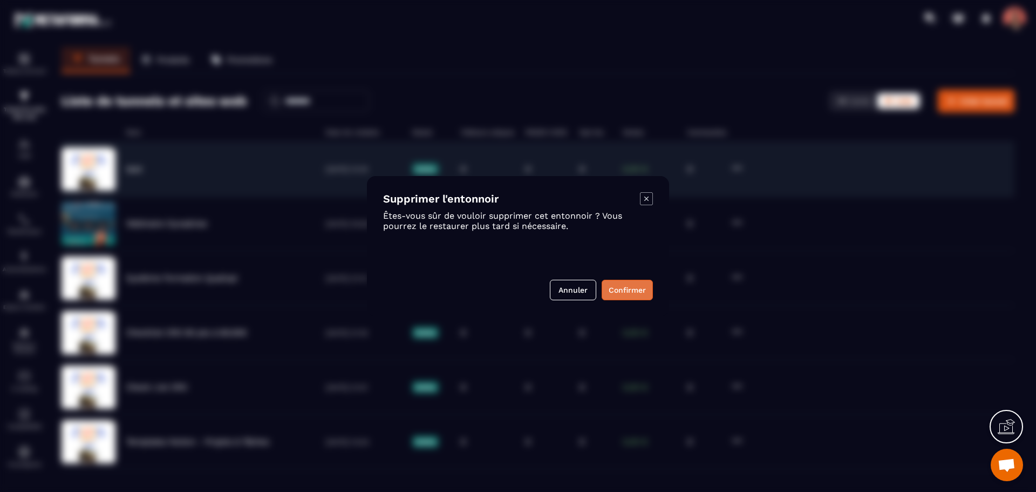
click at [630, 291] on button "Confirmer" at bounding box center [627, 290] width 51 height 21
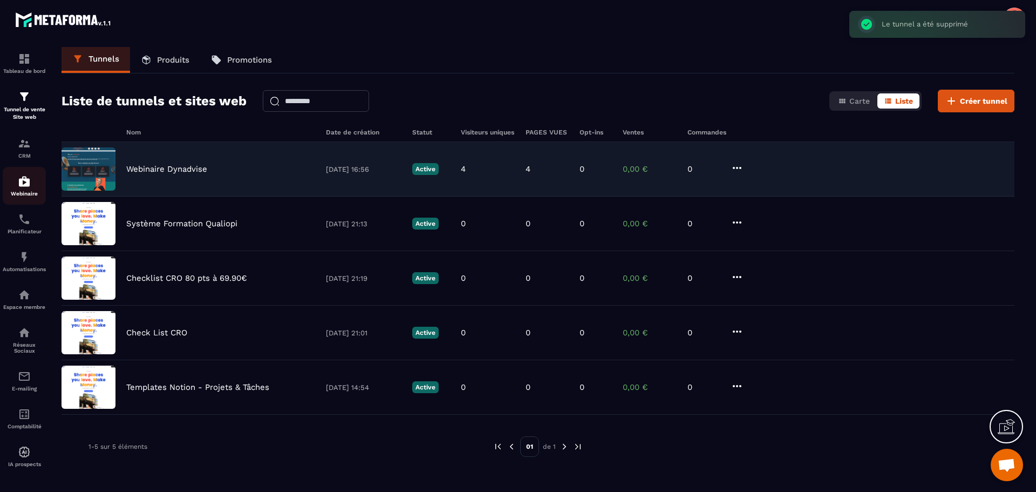
click at [23, 179] on img at bounding box center [24, 181] width 13 height 13
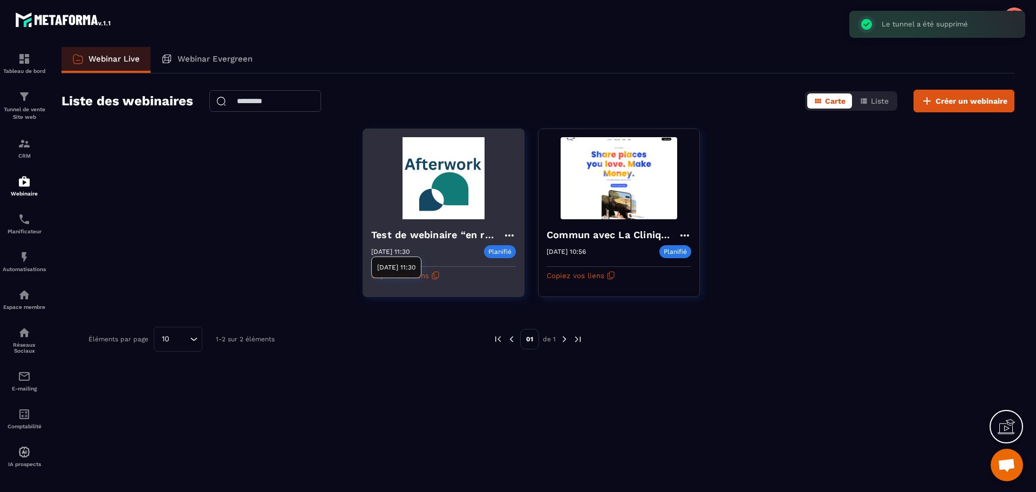
click at [505, 250] on p "Planifié" at bounding box center [500, 251] width 32 height 13
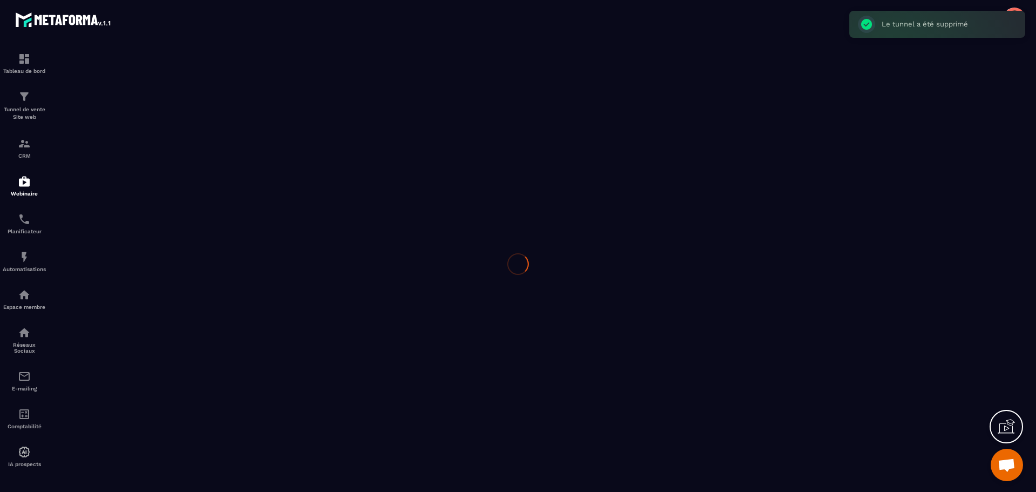
type input "**********"
type textarea "**********"
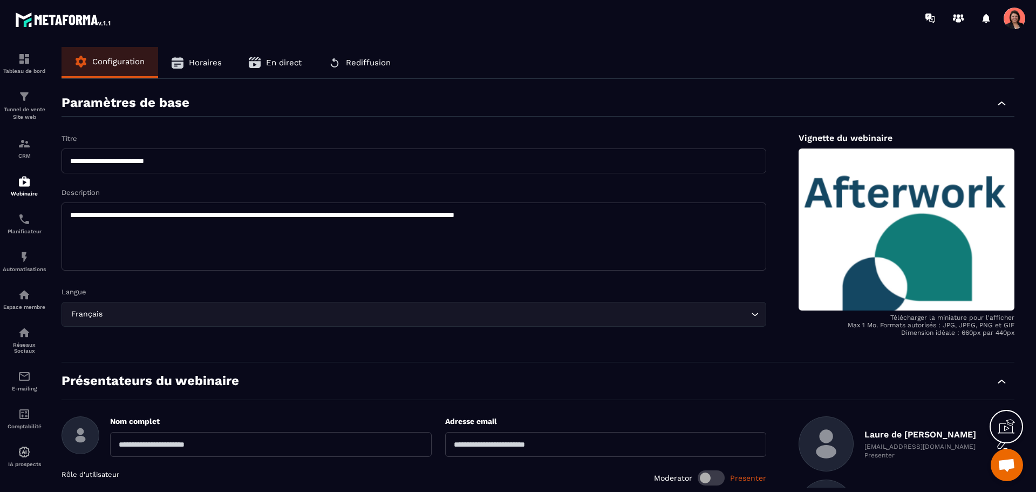
click at [196, 60] on span "Horaires" at bounding box center [205, 63] width 33 height 10
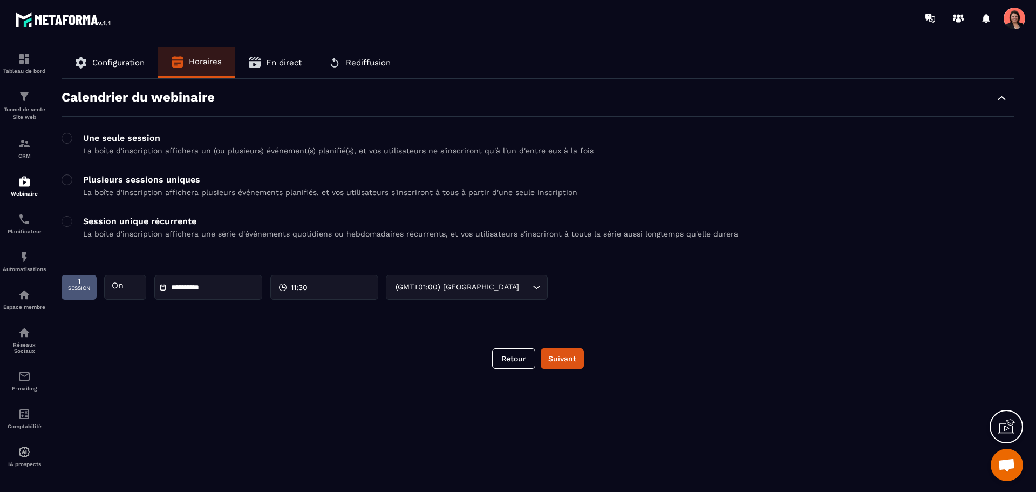
click at [291, 60] on span "En direct" at bounding box center [284, 63] width 36 height 10
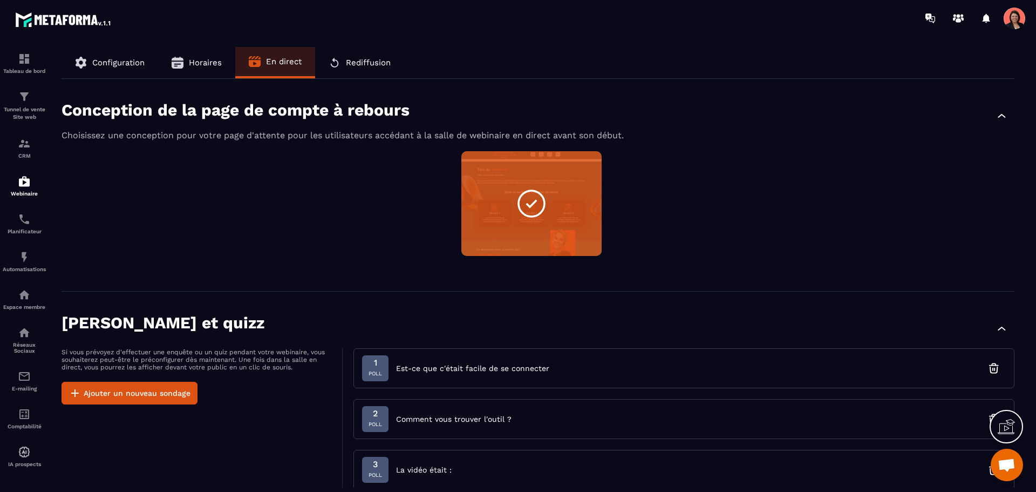
click at [373, 63] on span "Rediffusion" at bounding box center [368, 63] width 45 height 10
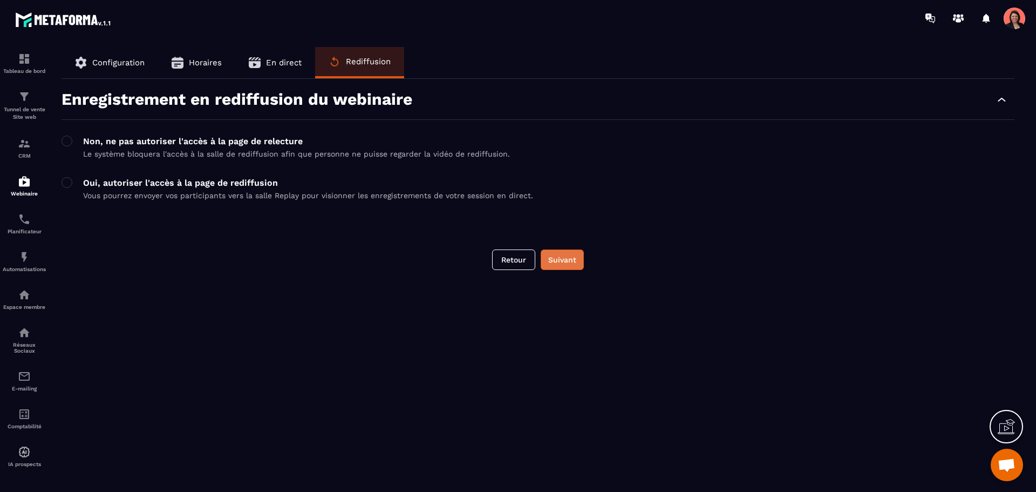
click at [572, 258] on button "Suivant" at bounding box center [562, 259] width 43 height 21
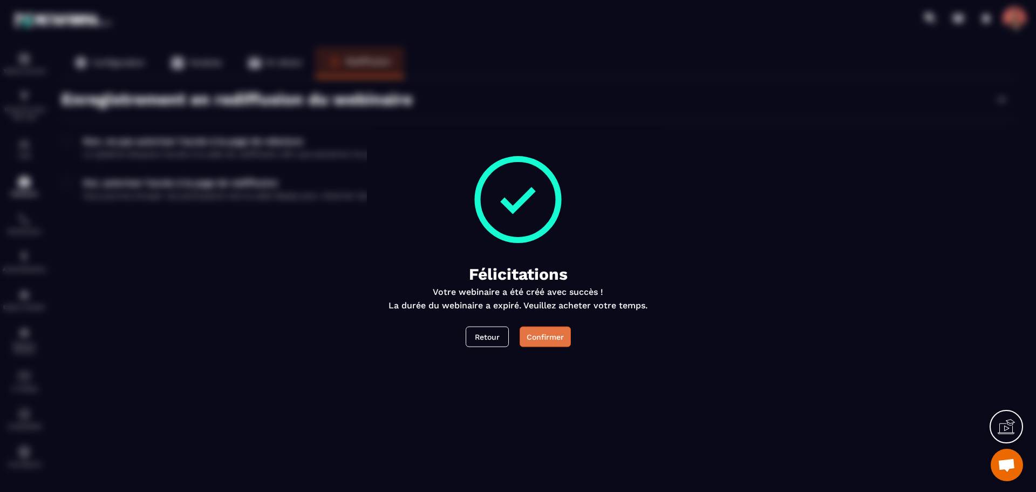
click at [565, 336] on button "Confirmer" at bounding box center [545, 336] width 51 height 21
